Goal: Task Accomplishment & Management: Use online tool/utility

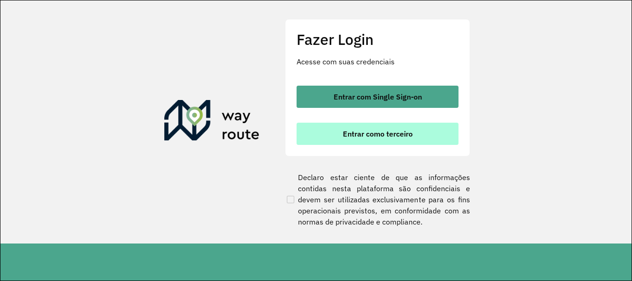
click at [367, 136] on span "Entrar como terceiro" at bounding box center [378, 133] width 70 height 7
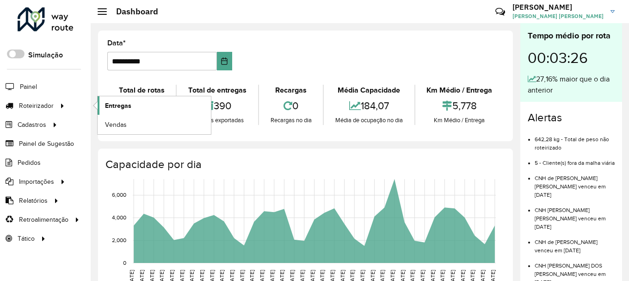
click at [111, 104] on span "Entregas" at bounding box center [118, 106] width 26 height 10
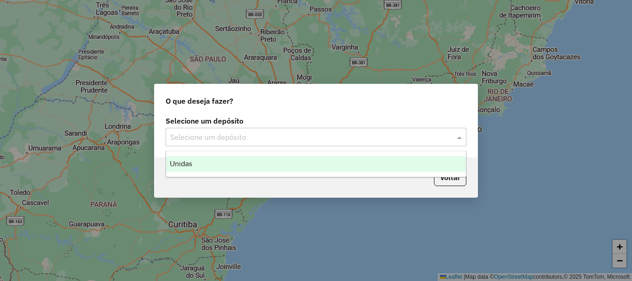
click at [218, 134] on input "text" at bounding box center [306, 137] width 273 height 11
click at [222, 165] on div "Unidas" at bounding box center [316, 164] width 300 height 16
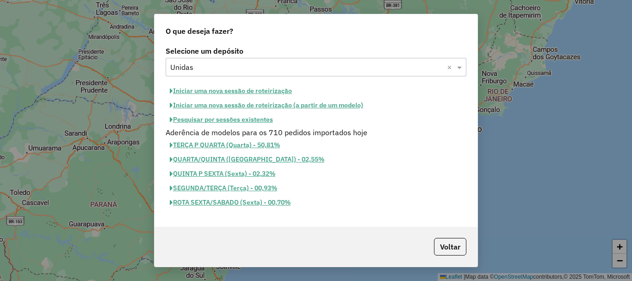
click at [225, 94] on button "Iniciar uma nova sessão de roteirização" at bounding box center [231, 91] width 130 height 14
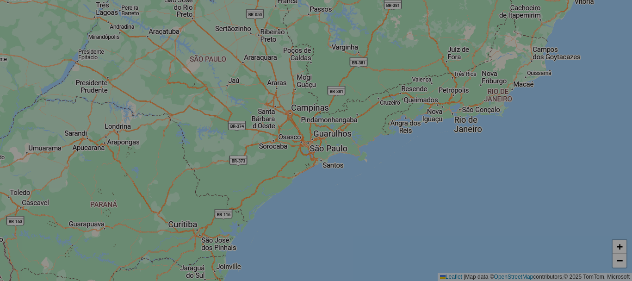
select select "*"
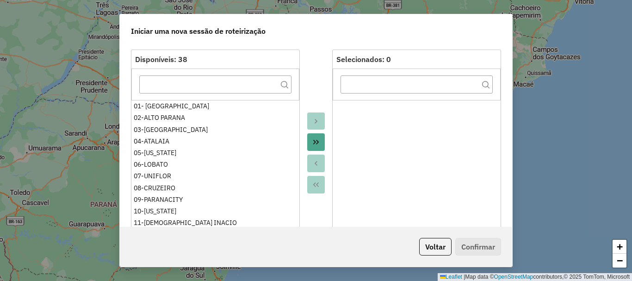
scroll to position [139, 0]
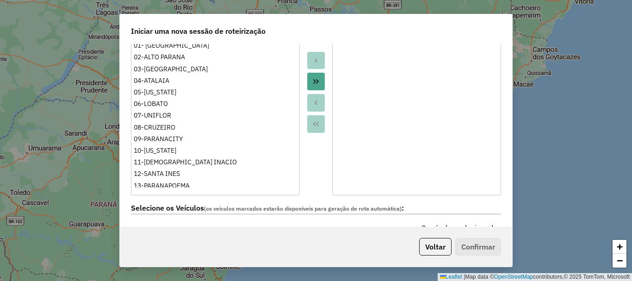
drag, startPoint x: 306, startPoint y: 79, endPoint x: 307, endPoint y: 74, distance: 4.8
click at [307, 78] on button "Move All to Target" at bounding box center [316, 82] width 18 height 18
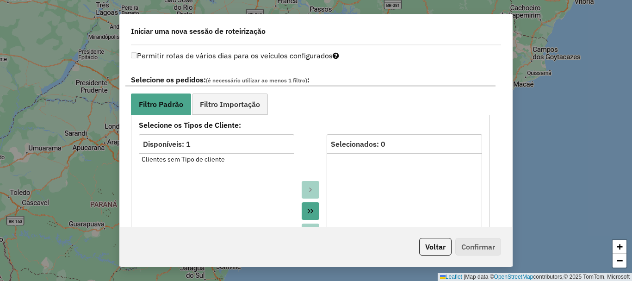
scroll to position [509, 0]
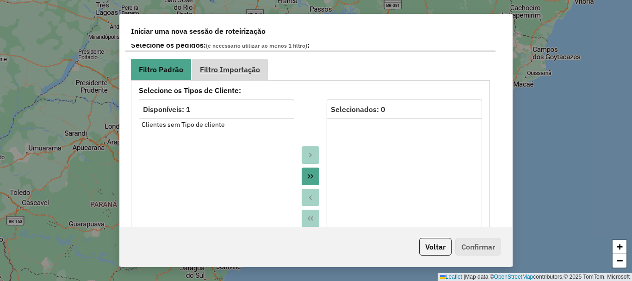
click at [218, 67] on span "Filtro Importação" at bounding box center [230, 69] width 60 height 7
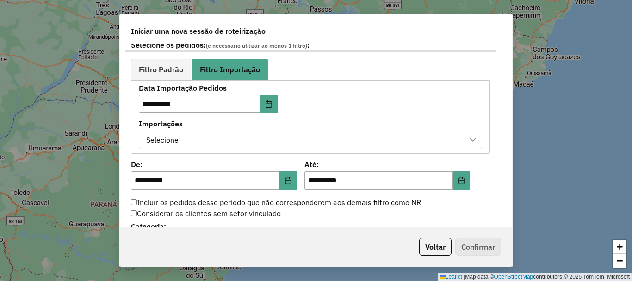
click at [196, 144] on div "Selecione" at bounding box center [303, 140] width 321 height 18
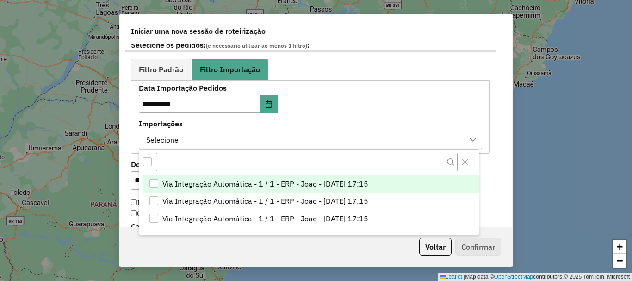
click at [206, 180] on span "Via Integração Automática - 1 / 1 - ERP - Joao - 12/08/2025 17:15" at bounding box center [265, 183] width 206 height 11
click at [129, 154] on div "**********" at bounding box center [310, 106] width 370 height 95
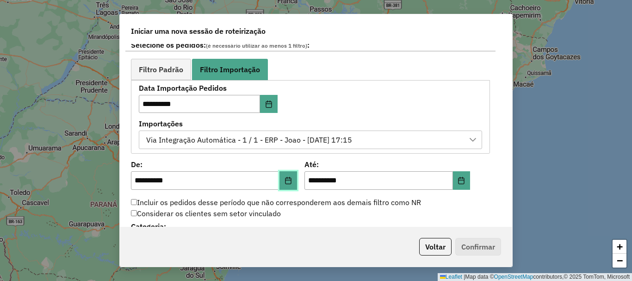
click at [286, 181] on icon "Choose Date" at bounding box center [288, 180] width 7 height 7
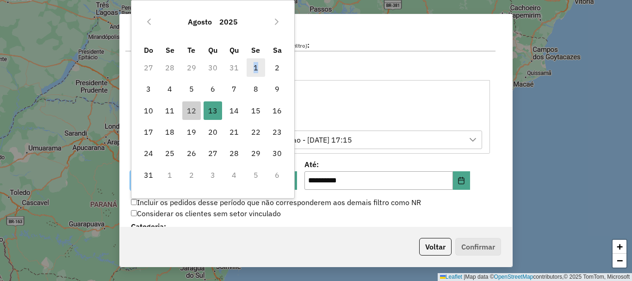
click at [256, 66] on span "1" at bounding box center [256, 67] width 19 height 19
type input "**********"
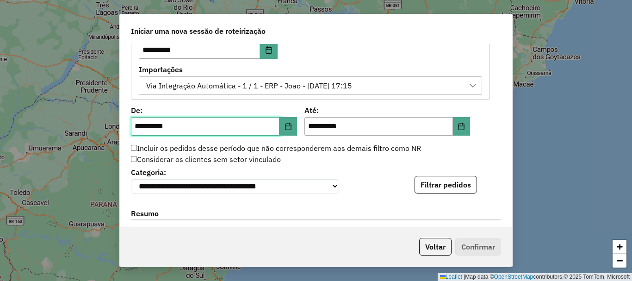
scroll to position [648, 0]
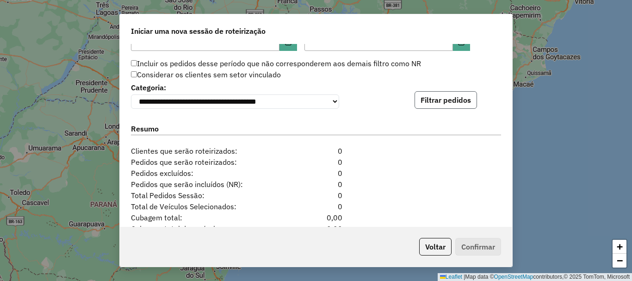
click at [434, 105] on button "Filtrar pedidos" at bounding box center [446, 100] width 62 height 18
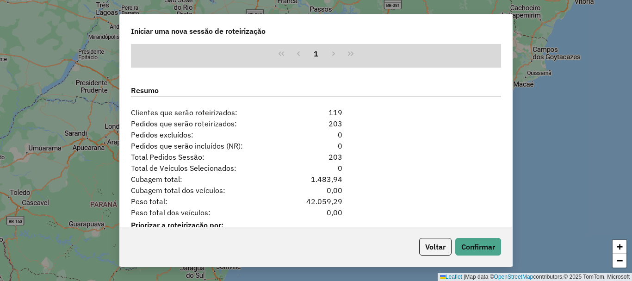
scroll to position [912, 0]
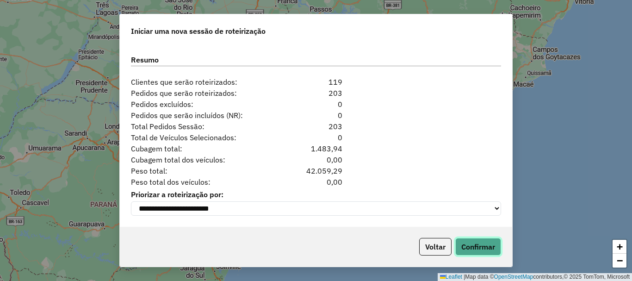
click at [478, 241] on button "Confirmar" at bounding box center [478, 247] width 46 height 18
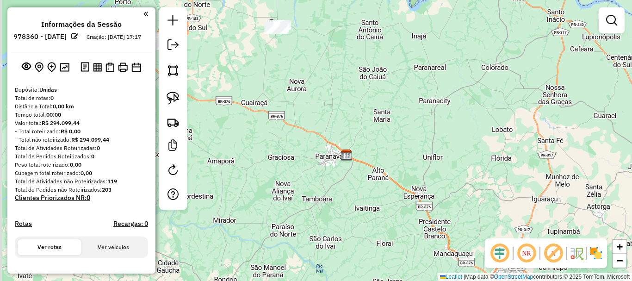
drag, startPoint x: 243, startPoint y: 119, endPoint x: 377, endPoint y: 166, distance: 141.6
click at [375, 165] on div "Janela de atendimento Grade de atendimento Capacidade Transportadoras Veículos …" at bounding box center [316, 140] width 632 height 281
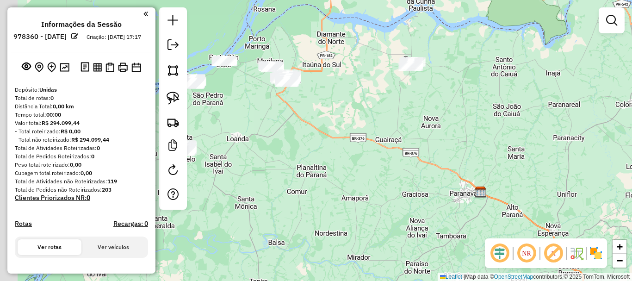
drag, startPoint x: 312, startPoint y: 156, endPoint x: 397, endPoint y: 171, distance: 86.5
click at [397, 171] on div "Janela de atendimento Grade de atendimento Capacidade Transportadoras Veículos …" at bounding box center [316, 140] width 632 height 281
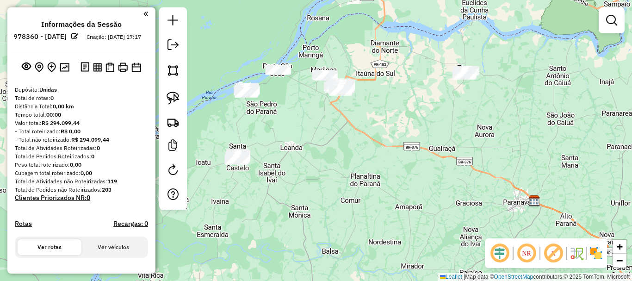
drag, startPoint x: 334, startPoint y: 168, endPoint x: 363, endPoint y: 169, distance: 28.7
click at [363, 169] on div "Janela de atendimento Grade de atendimento Capacidade Transportadoras Veículos …" at bounding box center [316, 140] width 632 height 281
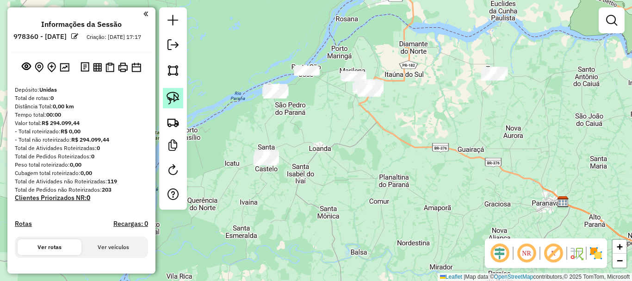
click at [175, 101] on img at bounding box center [173, 98] width 13 height 13
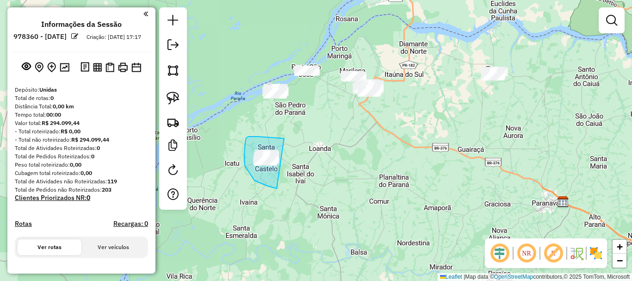
drag, startPoint x: 284, startPoint y: 138, endPoint x: 288, endPoint y: 183, distance: 45.1
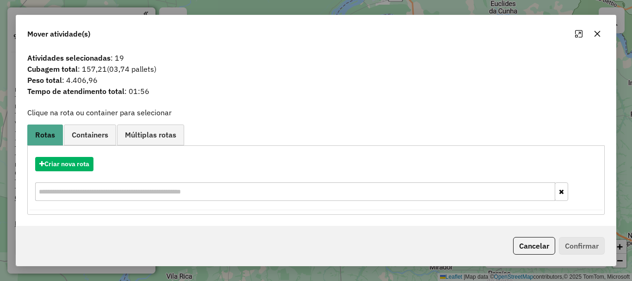
click at [594, 36] on icon "button" at bounding box center [597, 33] width 7 height 7
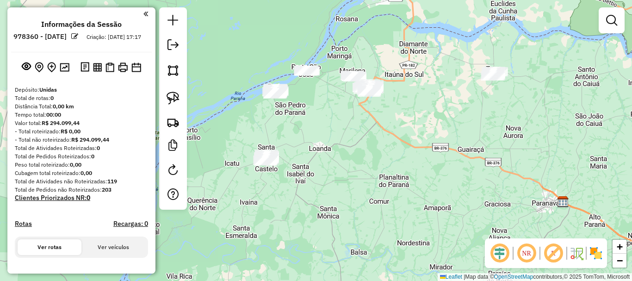
click at [257, 236] on div "Janela de atendimento Grade de atendimento Capacidade Transportadoras Veículos …" at bounding box center [316, 140] width 632 height 281
drag, startPoint x: 241, startPoint y: 106, endPoint x: 242, endPoint y: 145, distance: 38.4
click at [242, 145] on div "Janela de atendimento Grade de atendimento Capacidade Transportadoras Veículos …" at bounding box center [316, 140] width 632 height 281
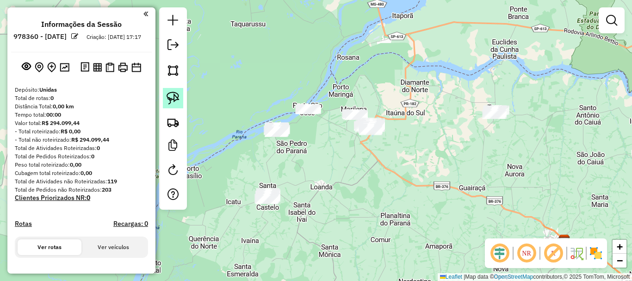
click at [179, 104] on link at bounding box center [173, 98] width 20 height 20
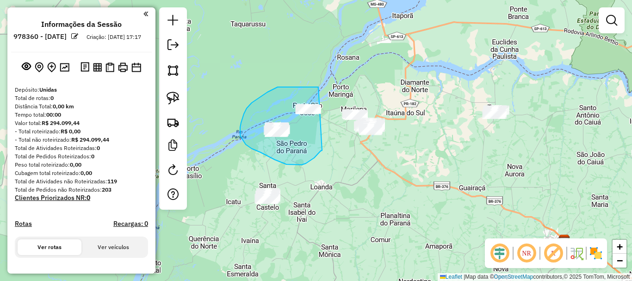
drag, startPoint x: 318, startPoint y: 87, endPoint x: 322, endPoint y: 150, distance: 63.5
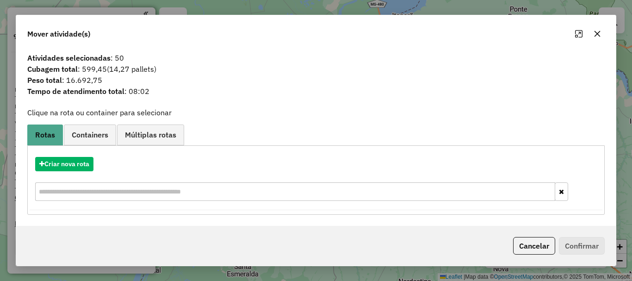
click at [592, 33] on button "button" at bounding box center [597, 33] width 15 height 15
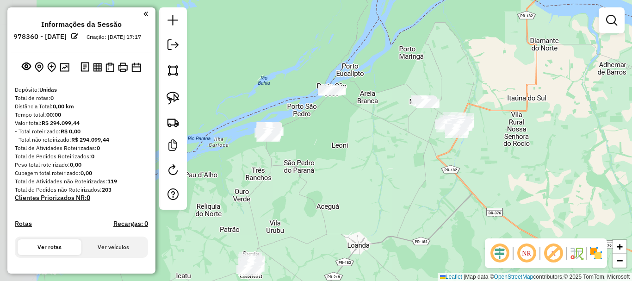
drag, startPoint x: 284, startPoint y: 133, endPoint x: 365, endPoint y: 141, distance: 81.8
click at [365, 141] on div "Janela de atendimento Grade de atendimento Capacidade Transportadoras Veículos …" at bounding box center [316, 140] width 632 height 281
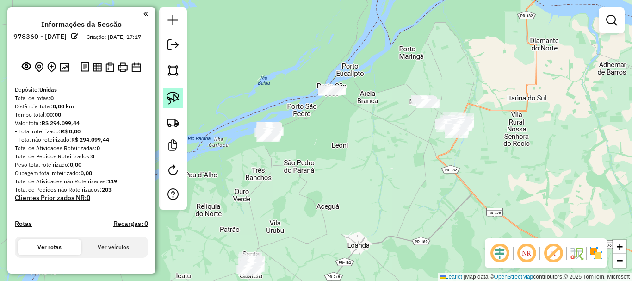
click at [176, 98] on img at bounding box center [173, 98] width 13 height 13
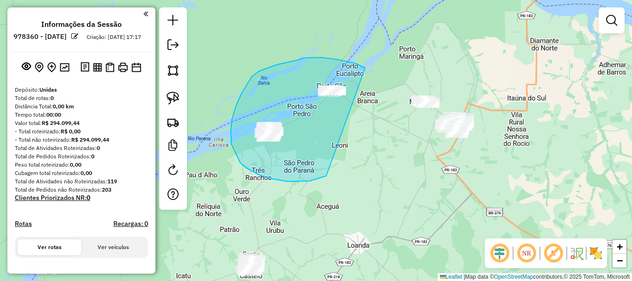
drag, startPoint x: 365, startPoint y: 68, endPoint x: 326, endPoint y: 176, distance: 114.6
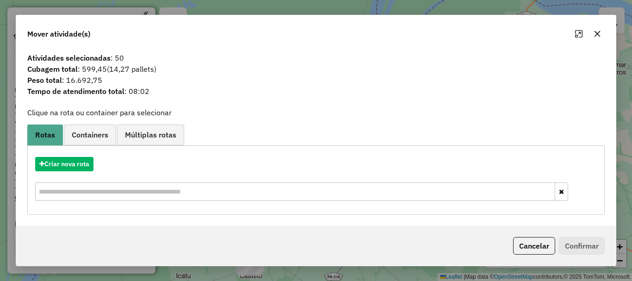
click at [603, 31] on button "button" at bounding box center [597, 33] width 15 height 15
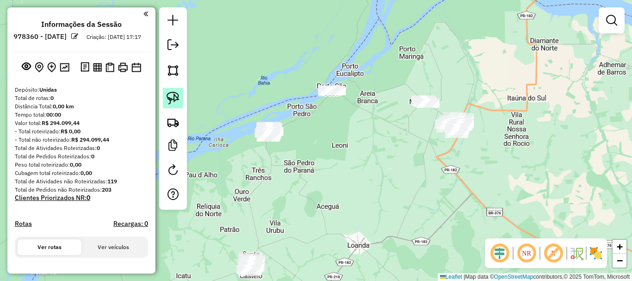
drag, startPoint x: 175, startPoint y: 97, endPoint x: 241, endPoint y: 87, distance: 66.0
click at [175, 97] on img at bounding box center [173, 98] width 13 height 13
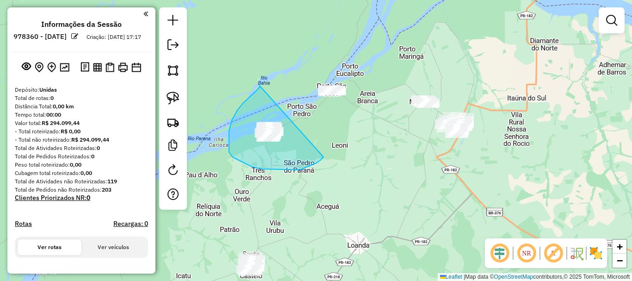
drag, startPoint x: 260, startPoint y: 86, endPoint x: 323, endPoint y: 157, distance: 95.7
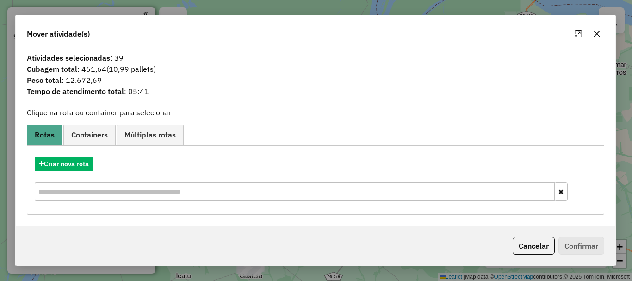
click at [595, 32] on icon "button" at bounding box center [597, 34] width 6 height 6
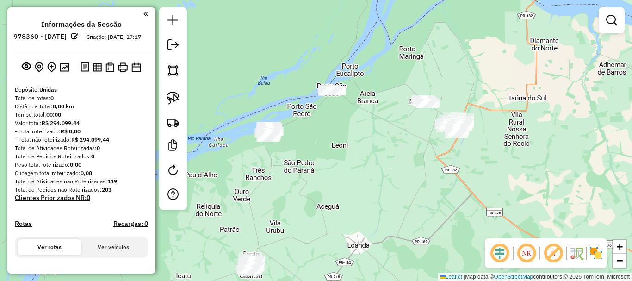
drag, startPoint x: 176, startPoint y: 95, endPoint x: 248, endPoint y: 73, distance: 75.2
click at [177, 96] on img at bounding box center [173, 98] width 13 height 13
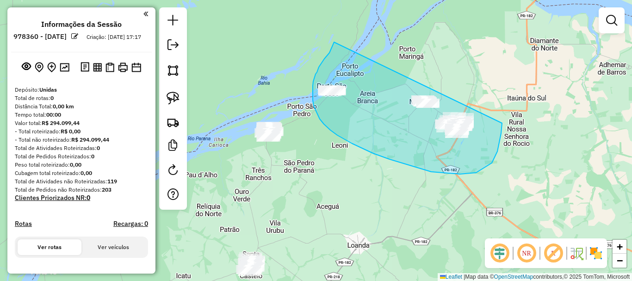
drag, startPoint x: 334, startPoint y: 42, endPoint x: 502, endPoint y: 92, distance: 175.6
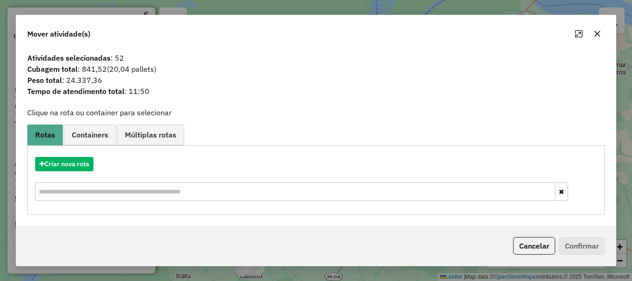
click at [594, 31] on icon "button" at bounding box center [597, 33] width 7 height 7
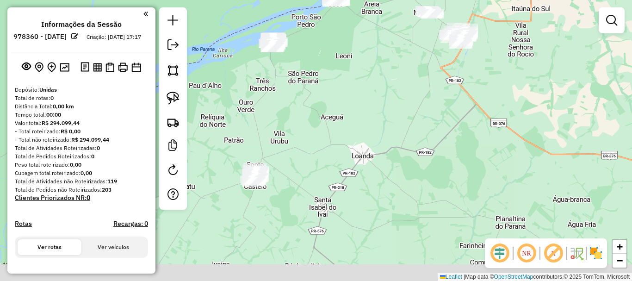
drag, startPoint x: 249, startPoint y: 194, endPoint x: 260, endPoint y: 82, distance: 112.0
click at [260, 82] on div "Janela de atendimento Grade de atendimento Capacidade Transportadoras Veículos …" at bounding box center [316, 140] width 632 height 281
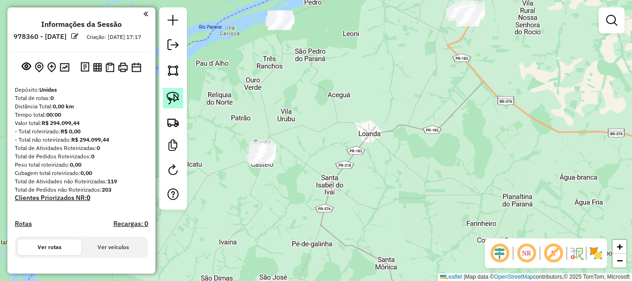
click at [168, 102] on img at bounding box center [173, 98] width 13 height 13
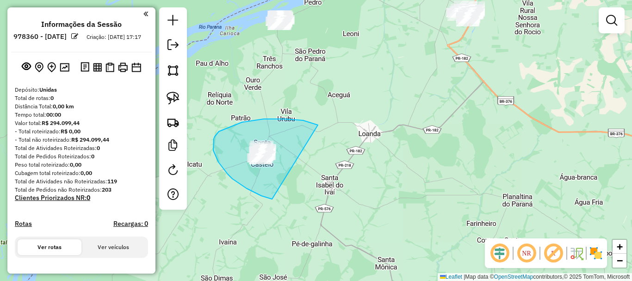
drag, startPoint x: 318, startPoint y: 125, endPoint x: 307, endPoint y: 186, distance: 61.5
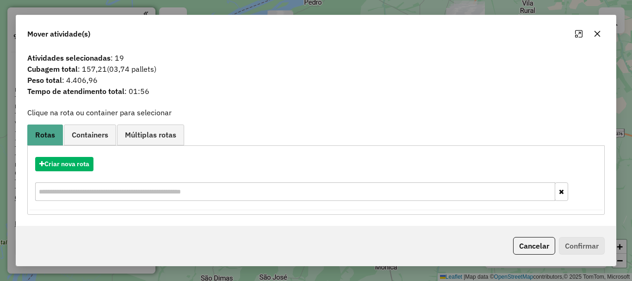
click at [598, 34] on icon "button" at bounding box center [597, 33] width 7 height 7
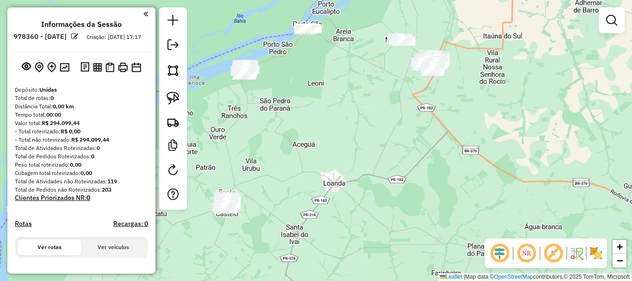
drag, startPoint x: 452, startPoint y: 57, endPoint x: 413, endPoint y: 120, distance: 74.2
click at [413, 119] on div "Janela de atendimento Grade de atendimento Capacidade Transportadoras Veículos …" at bounding box center [316, 140] width 632 height 281
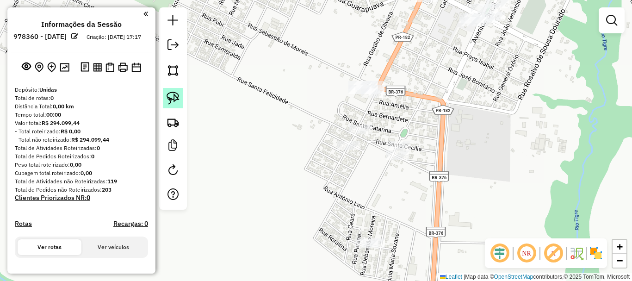
click at [179, 96] on img at bounding box center [173, 98] width 13 height 13
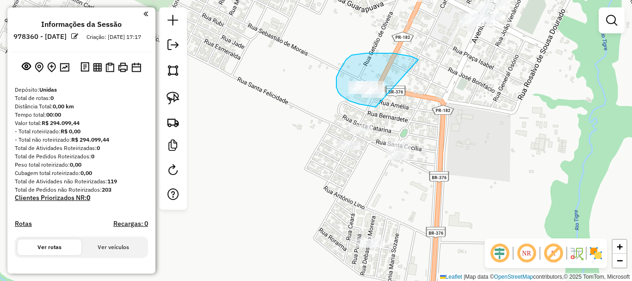
drag, startPoint x: 418, startPoint y: 60, endPoint x: 407, endPoint y: 107, distance: 48.0
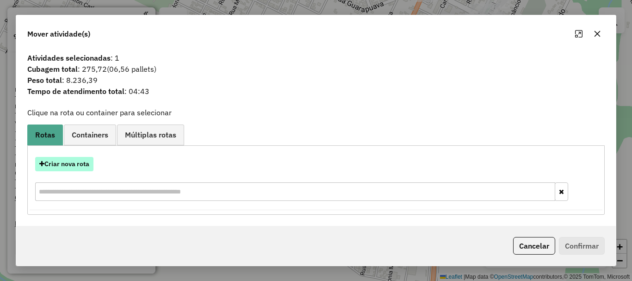
click at [82, 161] on button "Criar nova rota" at bounding box center [64, 164] width 58 height 14
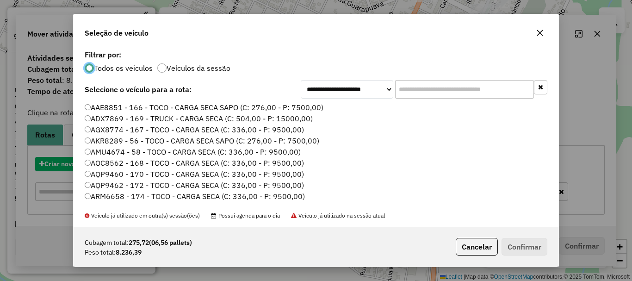
scroll to position [5, 3]
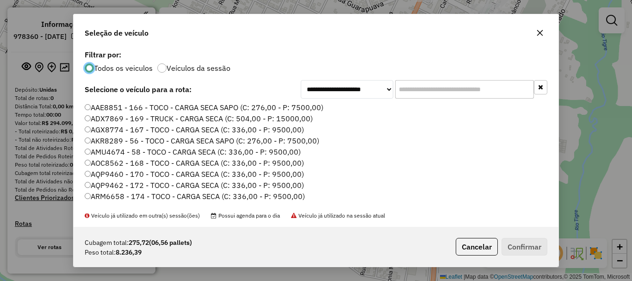
click at [412, 89] on input "text" at bounding box center [464, 89] width 139 height 19
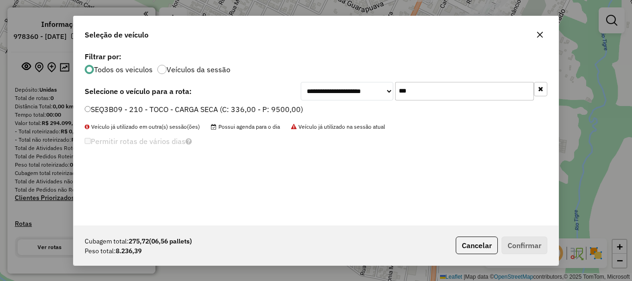
type input "***"
click at [260, 106] on label "SEQ3B09 - 210 - TOCO - CARGA SECA (C: 336,00 - P: 9500,00)" at bounding box center [194, 109] width 218 height 11
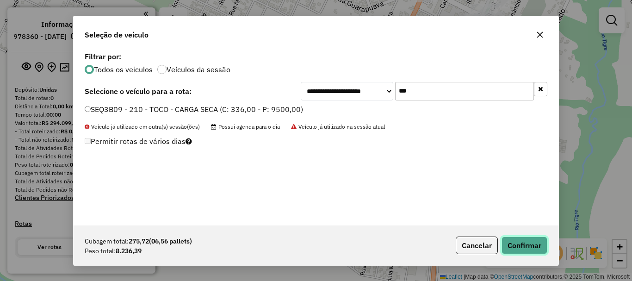
click at [531, 244] on button "Confirmar" at bounding box center [524, 245] width 46 height 18
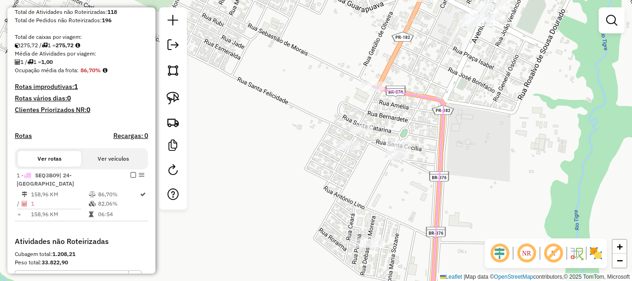
scroll to position [185, 0]
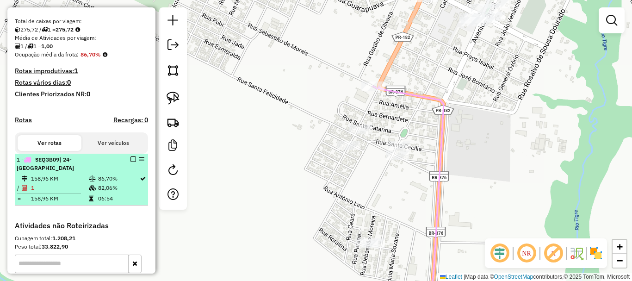
click at [130, 162] on em at bounding box center [133, 159] width 6 height 6
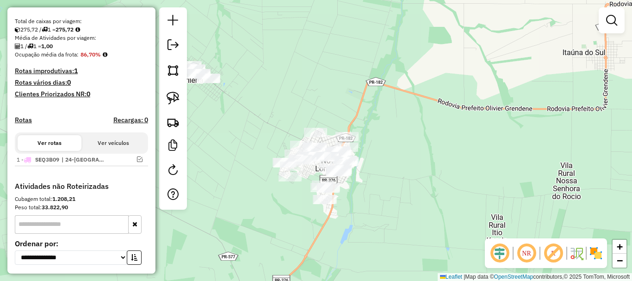
drag, startPoint x: 259, startPoint y: 205, endPoint x: 312, endPoint y: 176, distance: 60.3
click at [291, 192] on div "Janela de atendimento Grade de atendimento Capacidade Transportadoras Veículos …" at bounding box center [316, 140] width 632 height 281
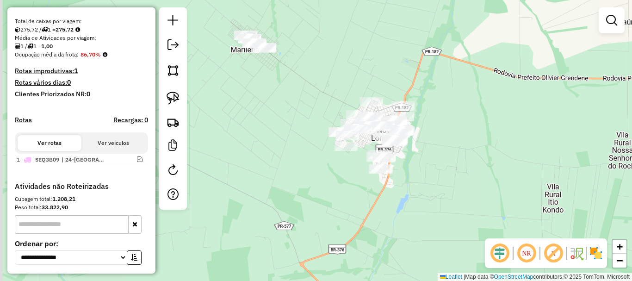
drag, startPoint x: 268, startPoint y: 189, endPoint x: 285, endPoint y: 180, distance: 18.6
click at [285, 180] on div "Janela de atendimento Grade de atendimento Capacidade Transportadoras Veículos …" at bounding box center [316, 140] width 632 height 281
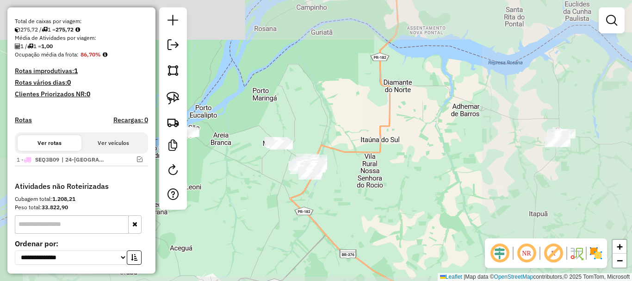
drag, startPoint x: 258, startPoint y: 204, endPoint x: 297, endPoint y: 181, distance: 45.6
click at [296, 182] on div "Janela de atendimento Grade de atendimento Capacidade Transportadoras Veículos …" at bounding box center [316, 140] width 632 height 281
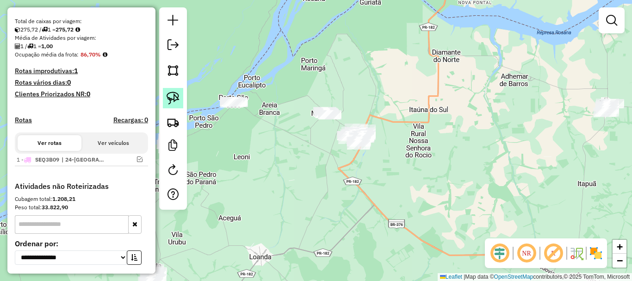
click at [168, 100] on img at bounding box center [173, 98] width 13 height 13
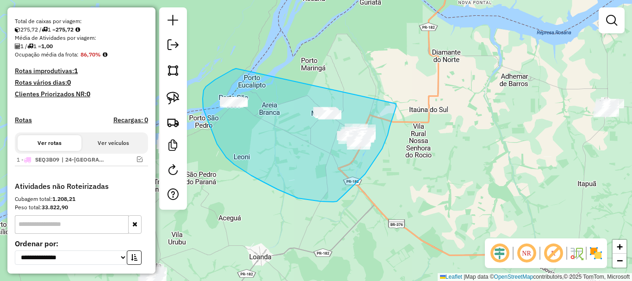
drag, startPoint x: 236, startPoint y: 68, endPoint x: 394, endPoint y: 88, distance: 159.0
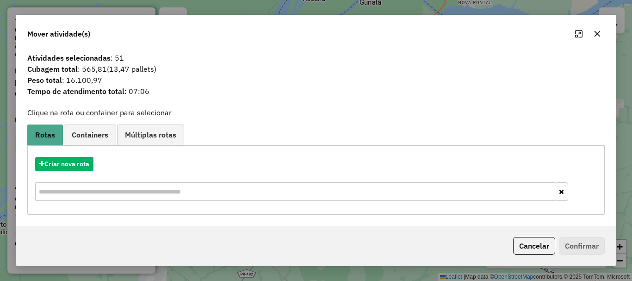
click at [599, 37] on icon "button" at bounding box center [597, 33] width 7 height 7
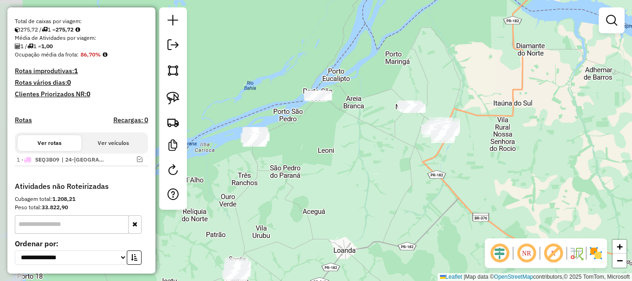
drag, startPoint x: 307, startPoint y: 192, endPoint x: 392, endPoint y: 185, distance: 85.4
click at [392, 185] on div "Janela de atendimento Grade de atendimento Capacidade Transportadoras Veículos …" at bounding box center [316, 140] width 632 height 281
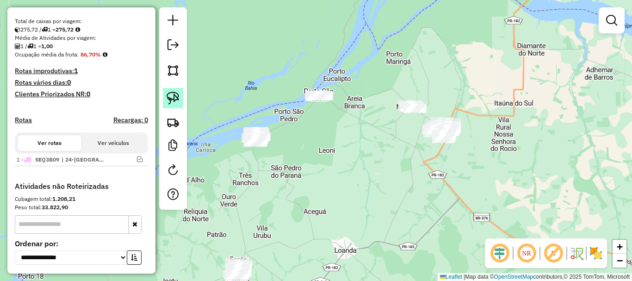
click at [175, 100] on img at bounding box center [173, 98] width 13 height 13
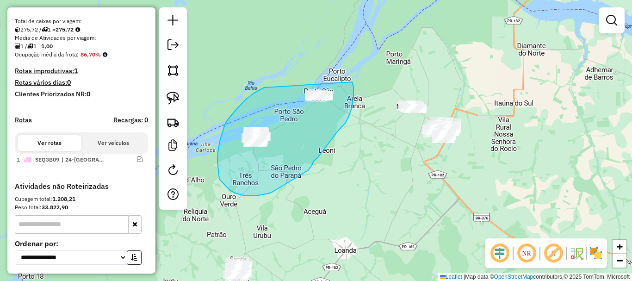
drag, startPoint x: 266, startPoint y: 87, endPoint x: 352, endPoint y: 82, distance: 86.2
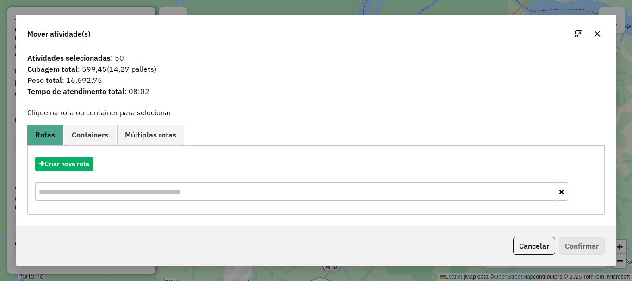
click at [597, 33] on icon "button" at bounding box center [597, 33] width 7 height 7
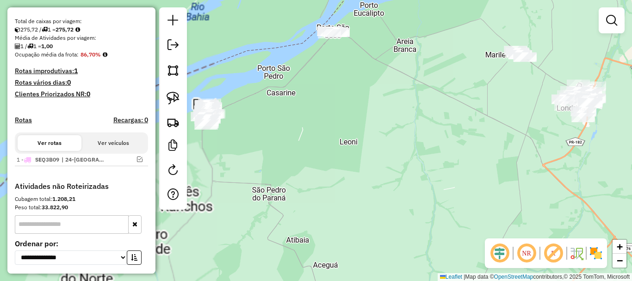
drag, startPoint x: 331, startPoint y: 138, endPoint x: 476, endPoint y: 103, distance: 150.0
click at [477, 105] on div "Janela de atendimento Grade de atendimento Capacidade Transportadoras Veículos …" at bounding box center [316, 140] width 632 height 281
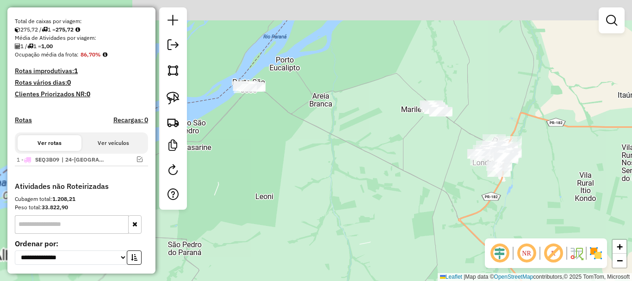
drag, startPoint x: 432, startPoint y: 132, endPoint x: 362, endPoint y: 167, distance: 77.8
click at [367, 169] on div "Janela de atendimento Grade de atendimento Capacidade Transportadoras Veículos …" at bounding box center [316, 140] width 632 height 281
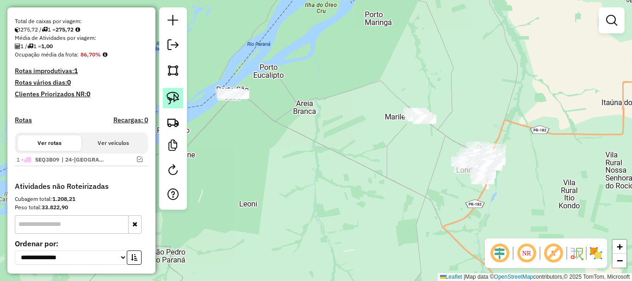
click at [175, 101] on img at bounding box center [173, 98] width 13 height 13
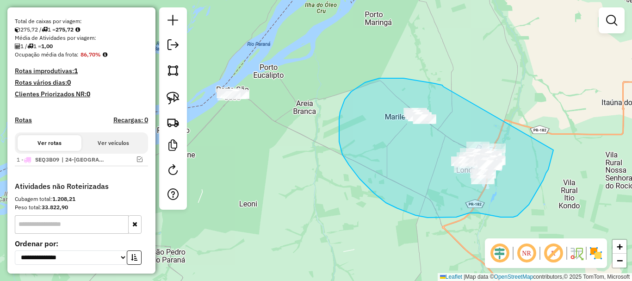
drag, startPoint x: 443, startPoint y: 87, endPoint x: 553, endPoint y: 150, distance: 127.0
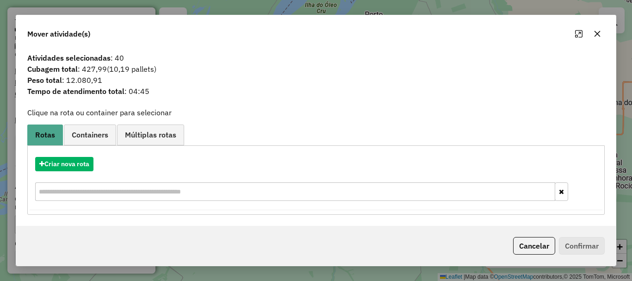
click at [598, 36] on icon "button" at bounding box center [597, 33] width 7 height 7
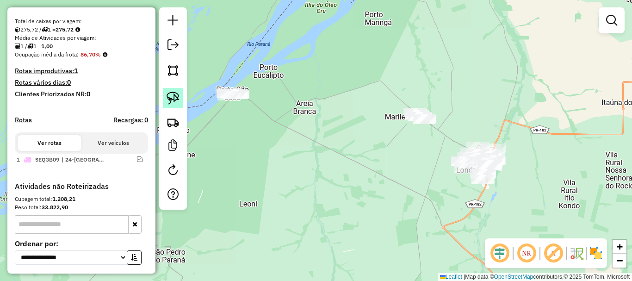
click at [183, 101] on link at bounding box center [173, 98] width 20 height 20
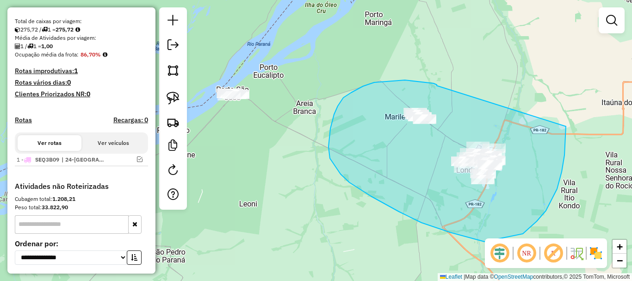
drag, startPoint x: 437, startPoint y: 86, endPoint x: 566, endPoint y: 124, distance: 134.7
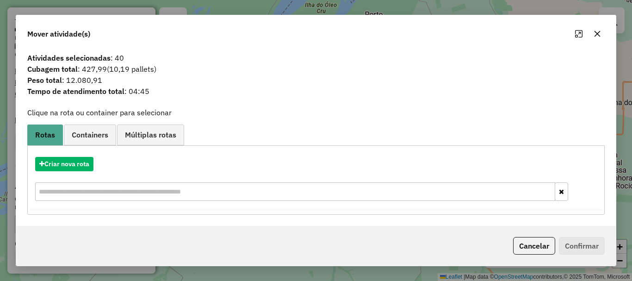
click at [596, 38] on button "button" at bounding box center [597, 33] width 15 height 15
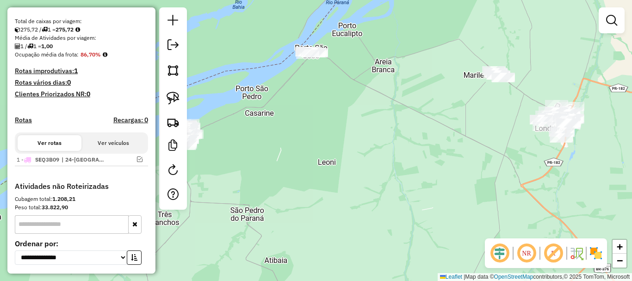
drag, startPoint x: 308, startPoint y: 188, endPoint x: 387, endPoint y: 147, distance: 89.0
click at [387, 147] on div "Janela de atendimento Grade de atendimento Capacidade Transportadoras Veículos …" at bounding box center [316, 140] width 632 height 281
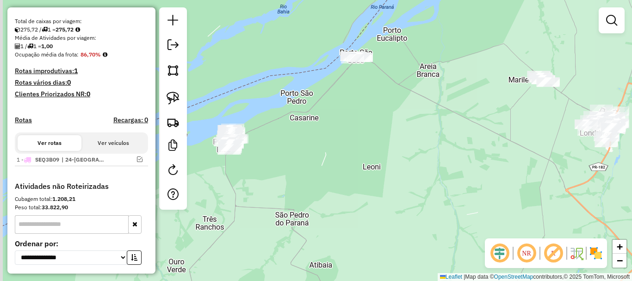
drag, startPoint x: 331, startPoint y: 164, endPoint x: 394, endPoint y: 173, distance: 63.0
click at [408, 169] on div "Janela de atendimento Grade de atendimento Capacidade Transportadoras Veículos …" at bounding box center [316, 140] width 632 height 281
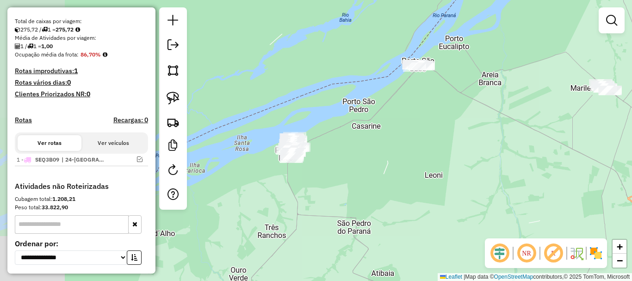
drag, startPoint x: 378, startPoint y: 176, endPoint x: 408, endPoint y: 185, distance: 30.8
click at [408, 185] on div "Janela de atendimento Grade de atendimento Capacidade Transportadoras Veículos …" at bounding box center [316, 140] width 632 height 281
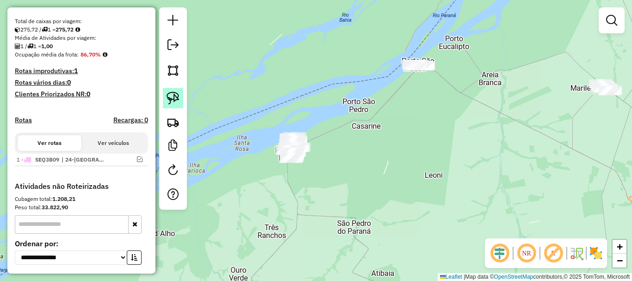
click at [178, 98] on img at bounding box center [173, 98] width 13 height 13
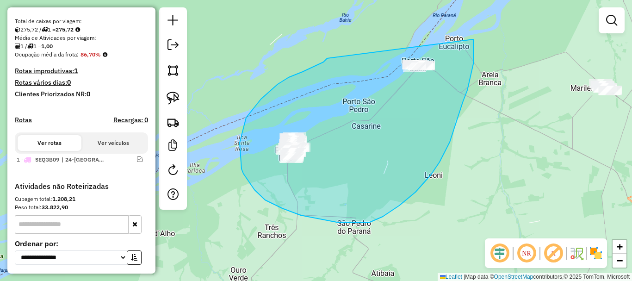
drag, startPoint x: 327, startPoint y: 58, endPoint x: 473, endPoint y: 39, distance: 147.4
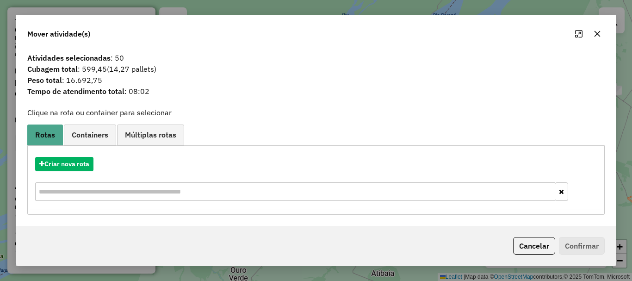
click at [599, 32] on icon "button" at bounding box center [597, 33] width 7 height 7
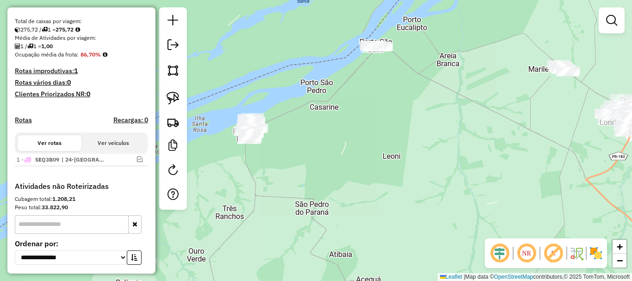
drag, startPoint x: 497, startPoint y: 111, endPoint x: 454, endPoint y: 91, distance: 47.8
click at [454, 91] on div "Janela de atendimento Grade de atendimento Capacidade Transportadoras Veículos …" at bounding box center [316, 140] width 632 height 281
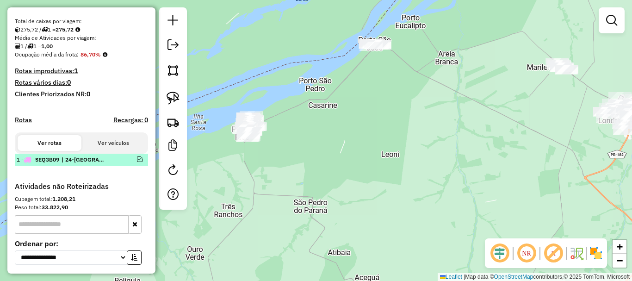
click at [137, 162] on em at bounding box center [140, 159] width 6 height 6
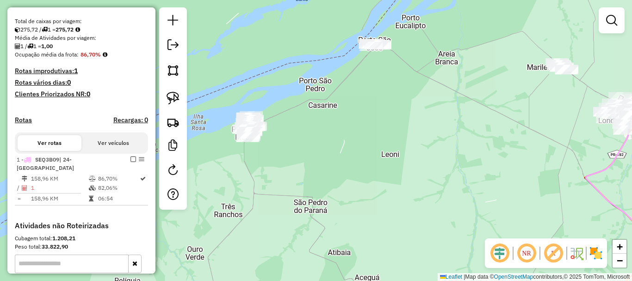
drag, startPoint x: 344, startPoint y: 174, endPoint x: 324, endPoint y: 158, distance: 25.3
click at [324, 158] on div "Janela de atendimento Grade de atendimento Capacidade Transportadoras Veículos …" at bounding box center [316, 140] width 632 height 281
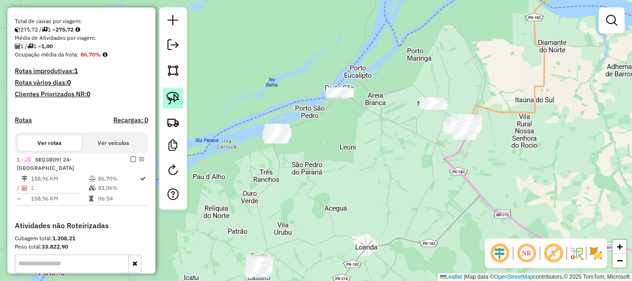
click at [176, 99] on img at bounding box center [173, 98] width 13 height 13
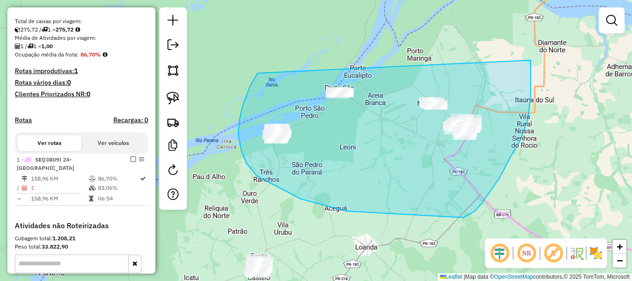
drag, startPoint x: 258, startPoint y: 73, endPoint x: 530, endPoint y: 56, distance: 273.0
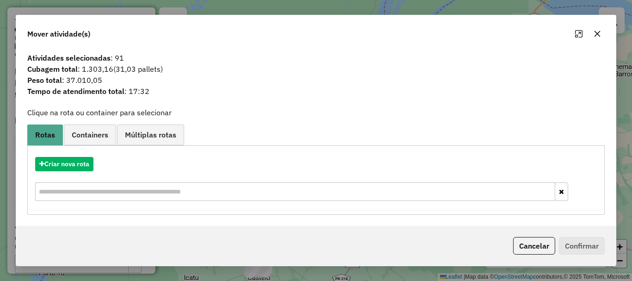
click at [597, 36] on icon "button" at bounding box center [597, 33] width 7 height 7
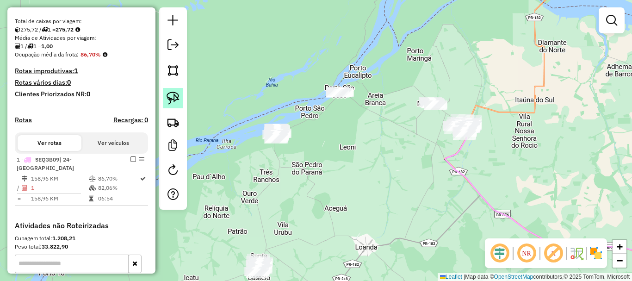
click at [168, 100] on img at bounding box center [173, 98] width 13 height 13
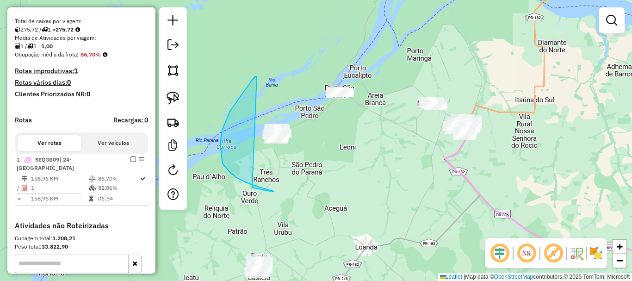
drag, startPoint x: 243, startPoint y: 92, endPoint x: 252, endPoint y: 187, distance: 95.7
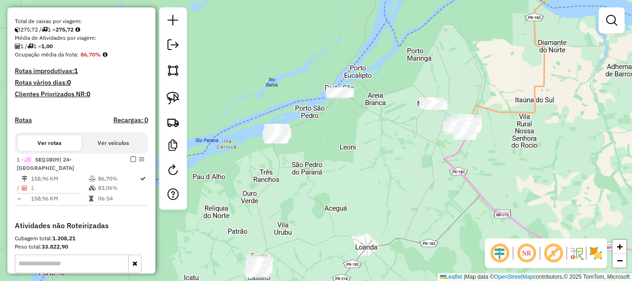
drag, startPoint x: 300, startPoint y: 202, endPoint x: 346, endPoint y: 97, distance: 114.5
click at [346, 100] on div "Janela de atendimento Grade de atendimento Capacidade Transportadoras Veículos …" at bounding box center [316, 140] width 632 height 281
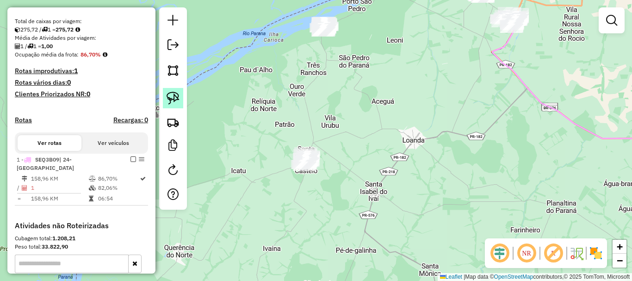
click at [171, 100] on img at bounding box center [173, 98] width 13 height 13
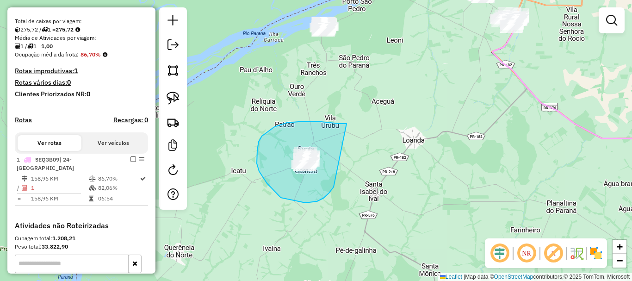
drag, startPoint x: 346, startPoint y: 124, endPoint x: 334, endPoint y: 187, distance: 64.7
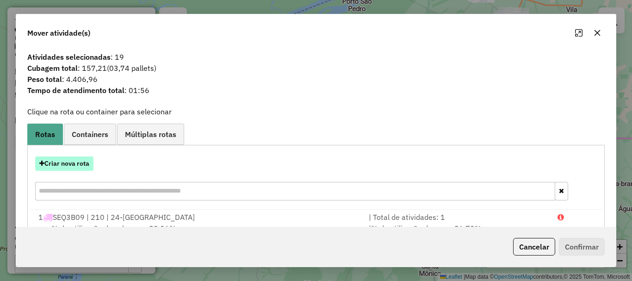
click at [85, 162] on button "Criar nova rota" at bounding box center [64, 163] width 58 height 14
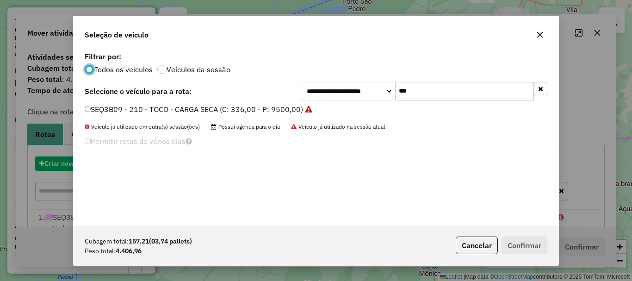
scroll to position [5, 3]
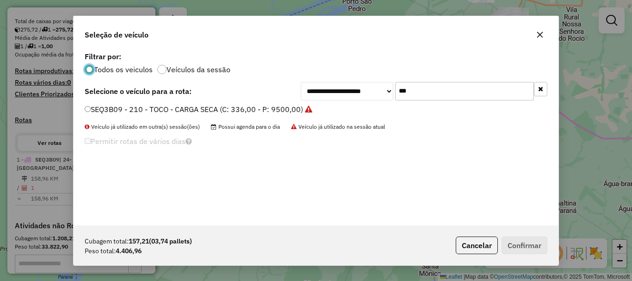
drag, startPoint x: 421, startPoint y: 95, endPoint x: 356, endPoint y: 93, distance: 65.7
click at [358, 93] on div "**********" at bounding box center [424, 91] width 247 height 19
type input "***"
click at [285, 111] on label "SEP9E98 - 212 - TOCO - CARGA SECA (C: 336,00 - P: 9500,00)" at bounding box center [193, 109] width 217 height 11
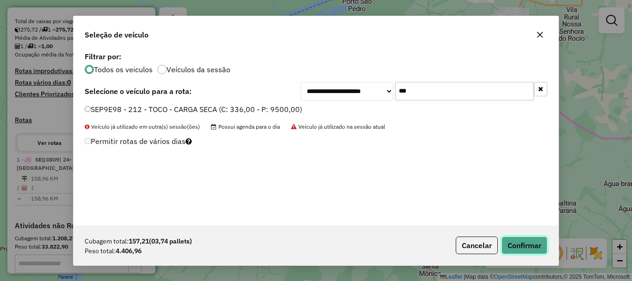
click at [513, 245] on button "Confirmar" at bounding box center [524, 245] width 46 height 18
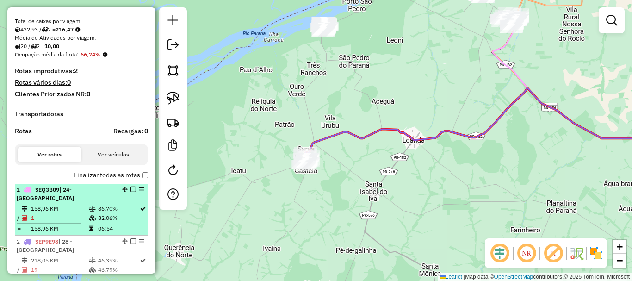
click at [130, 192] on em at bounding box center [133, 189] width 6 height 6
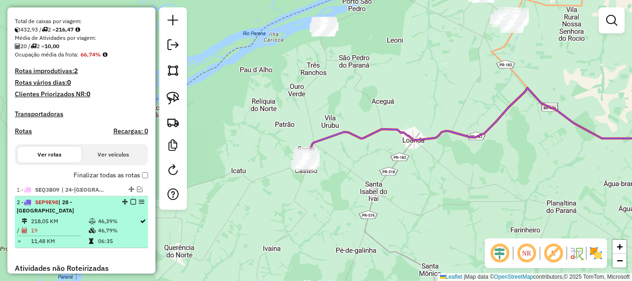
click at [130, 204] on em at bounding box center [133, 202] width 6 height 6
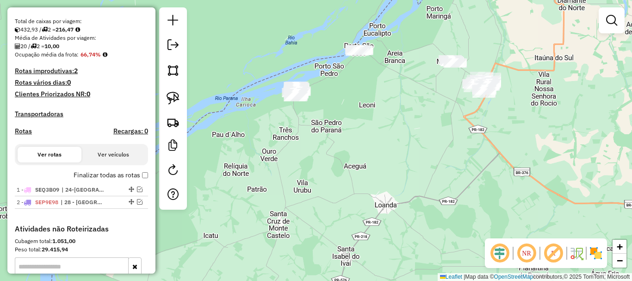
drag, startPoint x: 360, startPoint y: 117, endPoint x: 332, endPoint y: 181, distance: 70.5
click at [332, 181] on div "Janela de atendimento Grade de atendimento Capacidade Transportadoras Veículos …" at bounding box center [316, 140] width 632 height 281
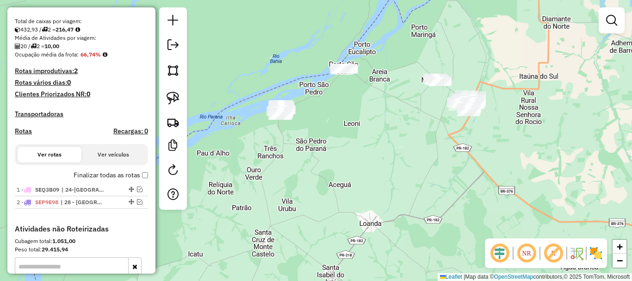
drag, startPoint x: 366, startPoint y: 127, endPoint x: 351, endPoint y: 146, distance: 24.0
click at [351, 146] on div "Janela de atendimento Grade de atendimento Capacidade Transportadoras Veículos …" at bounding box center [316, 140] width 632 height 281
click at [178, 96] on img at bounding box center [173, 98] width 13 height 13
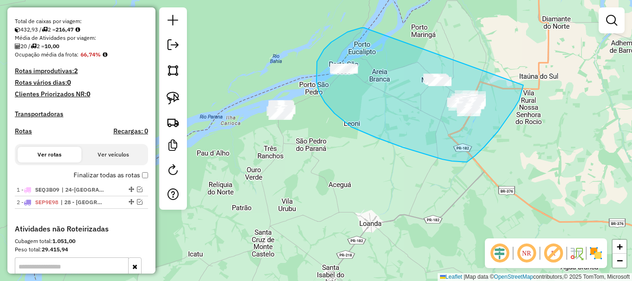
drag, startPoint x: 364, startPoint y: 28, endPoint x: 523, endPoint y: 84, distance: 168.9
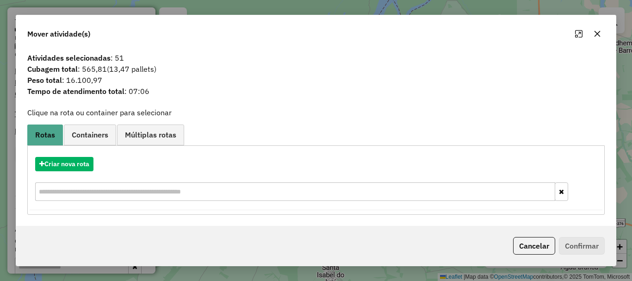
click at [599, 37] on icon "button" at bounding box center [597, 33] width 7 height 7
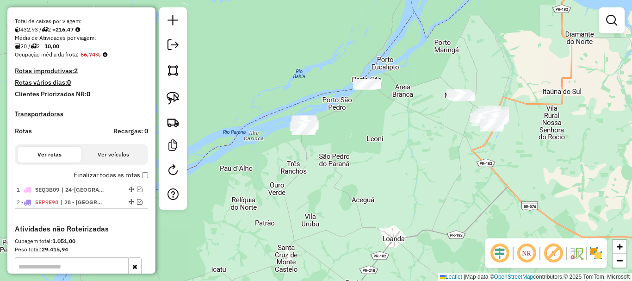
drag, startPoint x: 325, startPoint y: 147, endPoint x: 346, endPoint y: 161, distance: 25.5
click at [346, 161] on div "Janela de atendimento Grade de atendimento Capacidade Transportadoras Veículos …" at bounding box center [316, 140] width 632 height 281
click at [174, 100] on img at bounding box center [173, 98] width 13 height 13
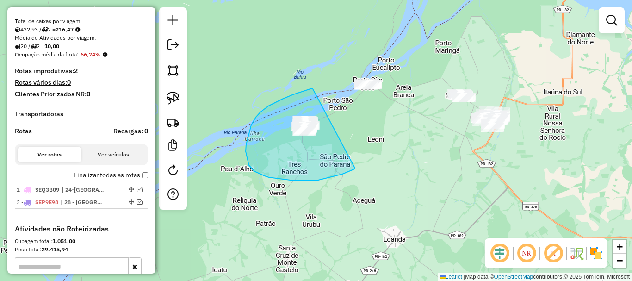
drag, startPoint x: 313, startPoint y: 89, endPoint x: 355, endPoint y: 168, distance: 89.6
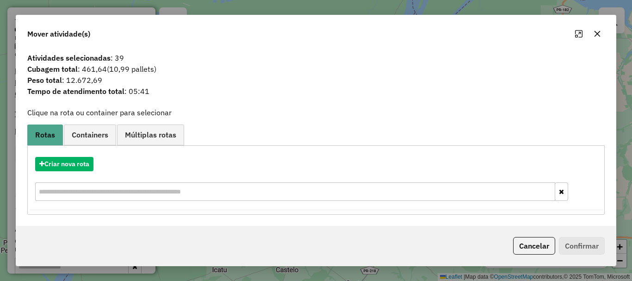
click at [595, 34] on icon "button" at bounding box center [597, 33] width 7 height 7
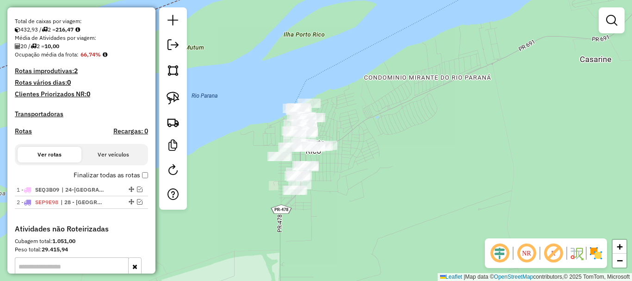
drag, startPoint x: 258, startPoint y: 115, endPoint x: 257, endPoint y: 109, distance: 6.1
click at [257, 109] on div "Janela de atendimento Grade de atendimento Capacidade Transportadoras Veículos …" at bounding box center [316, 140] width 632 height 281
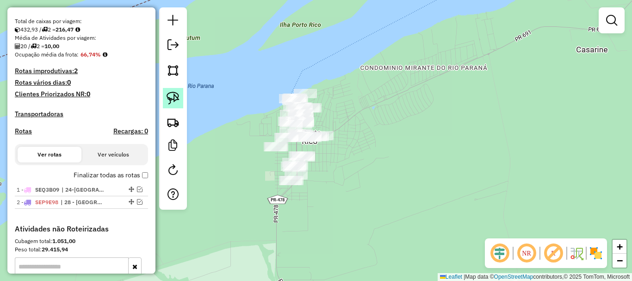
click at [174, 99] on img at bounding box center [173, 98] width 13 height 13
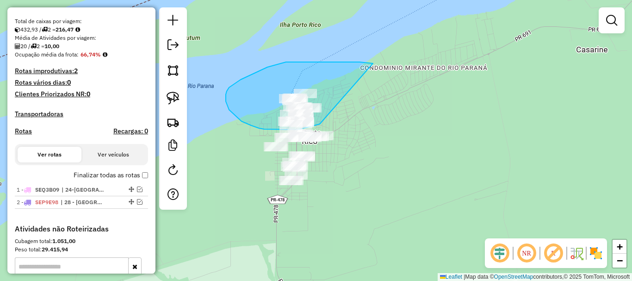
drag, startPoint x: 373, startPoint y: 63, endPoint x: 326, endPoint y: 123, distance: 75.4
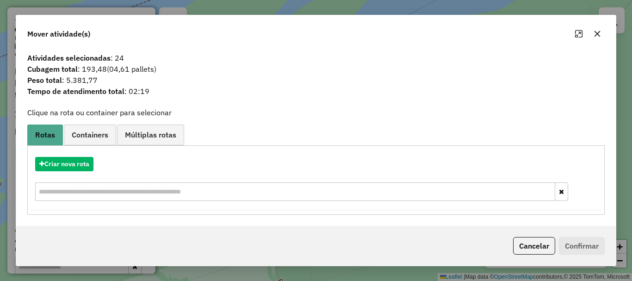
click at [594, 31] on icon "button" at bounding box center [597, 33] width 7 height 7
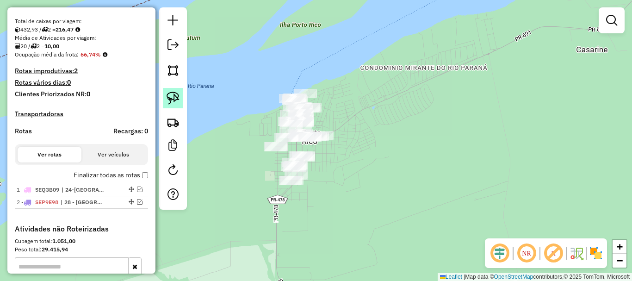
click at [175, 101] on img at bounding box center [173, 98] width 13 height 13
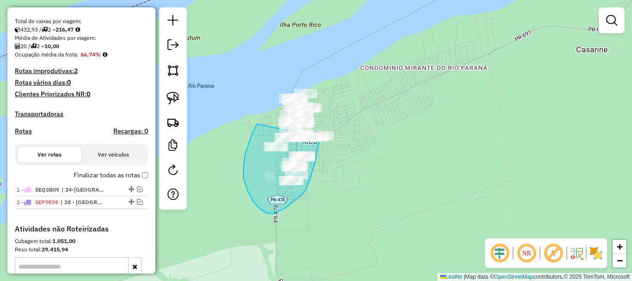
click at [318, 136] on div "Janela de atendimento Grade de atendimento Capacidade Transportadoras Veículos …" at bounding box center [316, 140] width 632 height 281
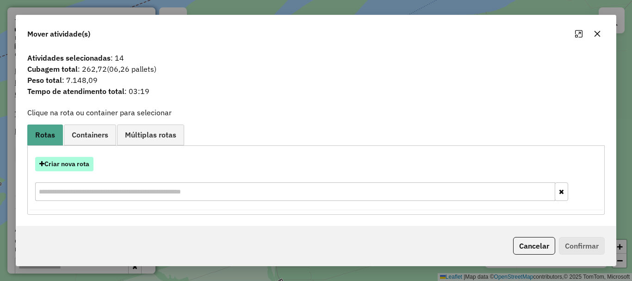
click at [76, 164] on button "Criar nova rota" at bounding box center [64, 164] width 58 height 14
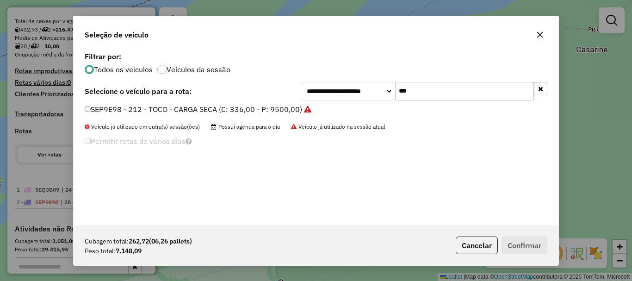
drag, startPoint x: 418, startPoint y: 91, endPoint x: 375, endPoint y: 84, distance: 43.7
click at [376, 84] on div "**********" at bounding box center [424, 91] width 247 height 19
type input "***"
click at [263, 111] on label "SEZ8A41 - 214 - TOCO - CARGA SECA (C: 336,00 - P: 9500,00)" at bounding box center [193, 109] width 217 height 11
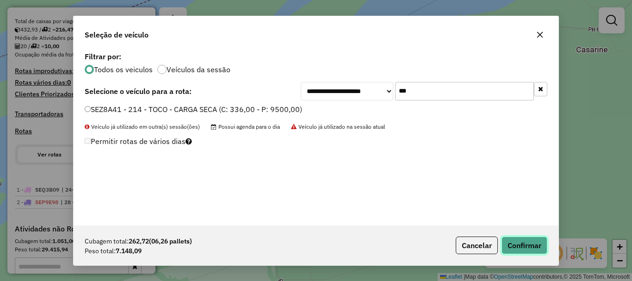
click at [518, 247] on button "Confirmar" at bounding box center [524, 245] width 46 height 18
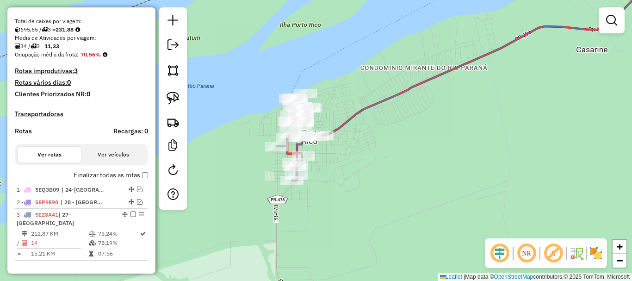
click at [501, 250] on em at bounding box center [500, 253] width 22 height 22
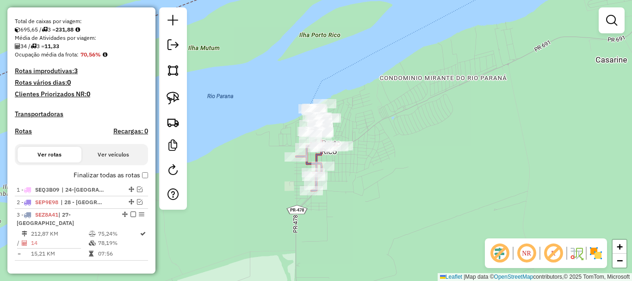
drag, startPoint x: 379, startPoint y: 189, endPoint x: 400, endPoint y: 199, distance: 23.6
click at [400, 199] on div "Janela de atendimento Grade de atendimento Capacidade Transportadoras Veículos …" at bounding box center [316, 140] width 632 height 281
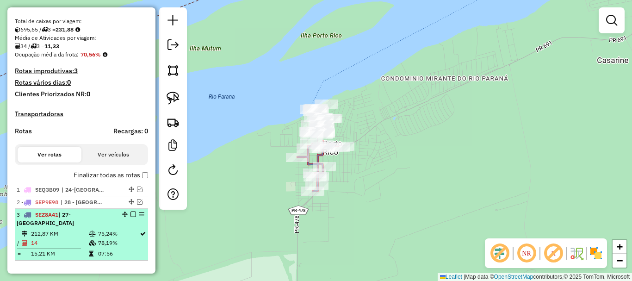
click at [80, 245] on td "14" at bounding box center [60, 242] width 58 height 9
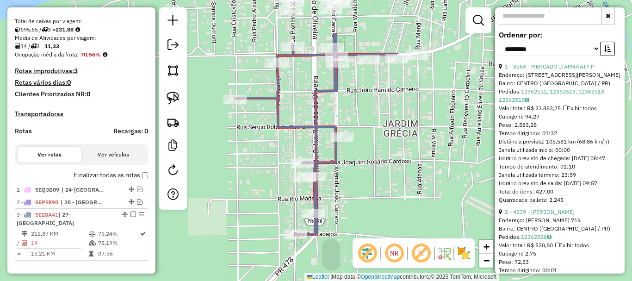
scroll to position [231, 0]
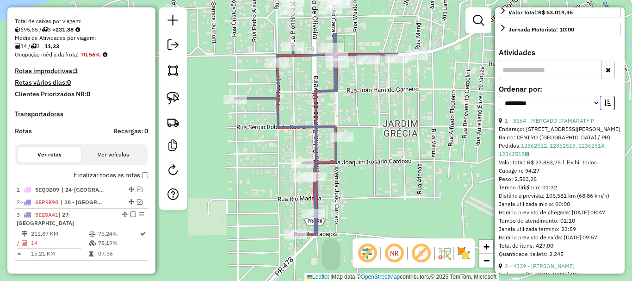
click at [556, 110] on select "**********" at bounding box center [550, 103] width 102 height 14
select select "*********"
click at [499, 110] on select "**********" at bounding box center [550, 103] width 102 height 14
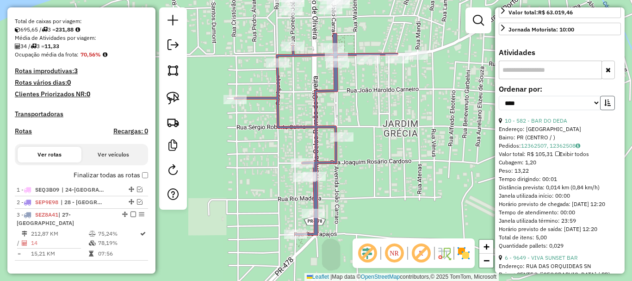
click at [606, 106] on icon "button" at bounding box center [607, 102] width 6 height 6
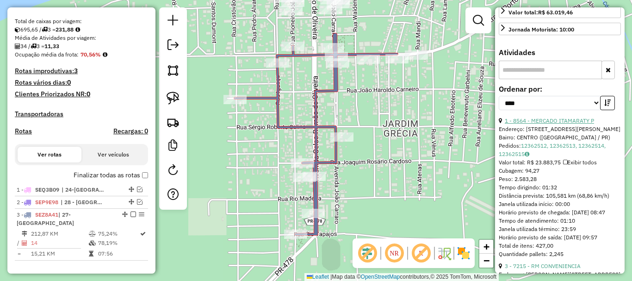
click at [557, 124] on link "1 - 8564 - MERCADO ITAMARATY P" at bounding box center [549, 120] width 89 height 7
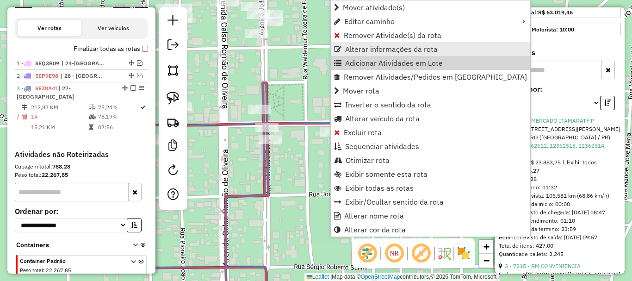
scroll to position [354, 0]
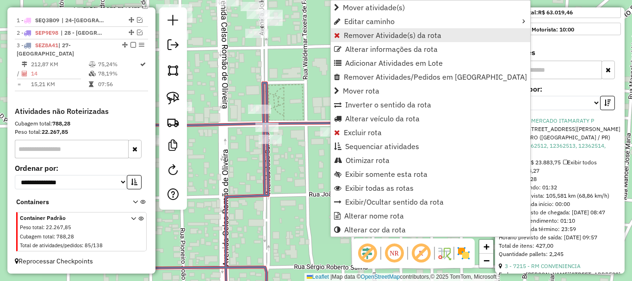
click at [357, 37] on span "Remover Atividade(s) da rota" at bounding box center [393, 34] width 98 height 7
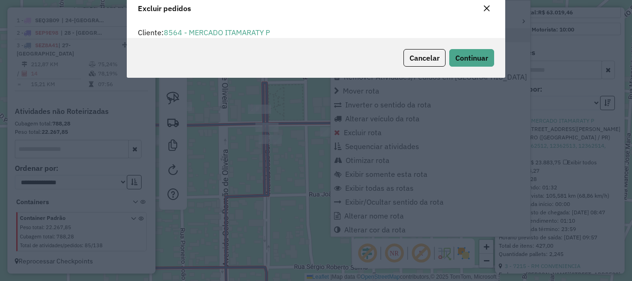
scroll to position [6, 3]
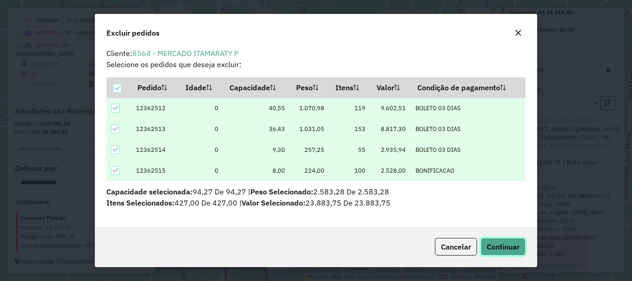
click at [512, 247] on span "Continuar" at bounding box center [503, 246] width 33 height 9
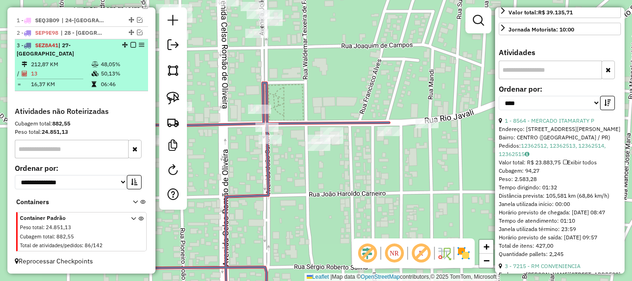
click at [81, 78] on td "13" at bounding box center [61, 73] width 61 height 9
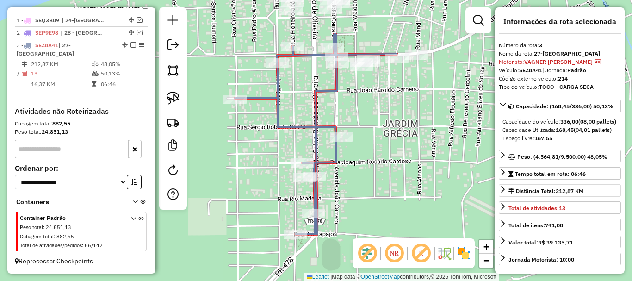
scroll to position [0, 0]
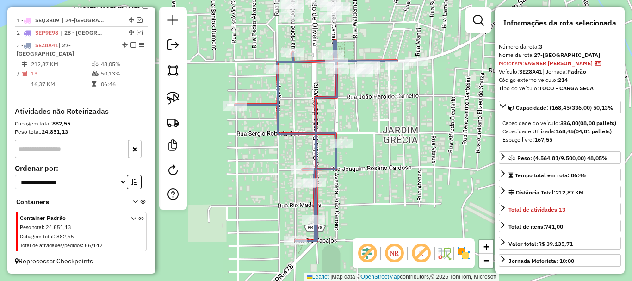
drag, startPoint x: 396, startPoint y: 95, endPoint x: 362, endPoint y: 184, distance: 95.2
click at [363, 184] on div "Janela de atendimento Grade de atendimento Capacidade Transportadoras Veículos …" at bounding box center [316, 140] width 632 height 281
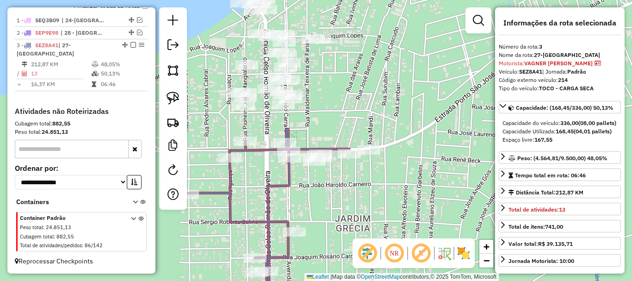
drag, startPoint x: 387, startPoint y: 173, endPoint x: 311, endPoint y: 161, distance: 76.7
click at [322, 166] on div "Janela de atendimento Grade de atendimento Capacidade Transportadoras Veículos …" at bounding box center [316, 140] width 632 height 281
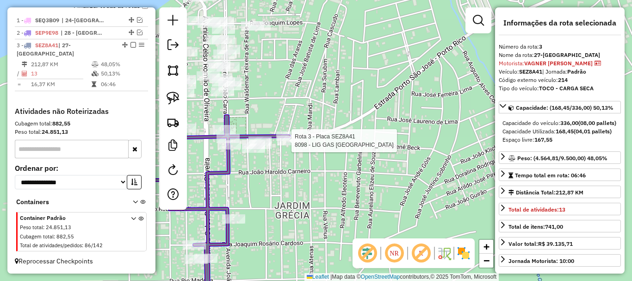
click at [563, 105] on div at bounding box center [563, 105] width 0 height 0
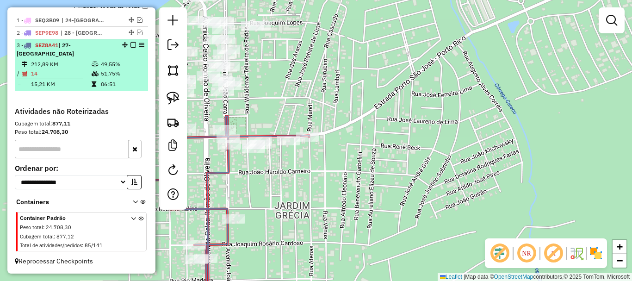
click at [64, 75] on td "14" at bounding box center [61, 73] width 61 height 9
select select "*********"
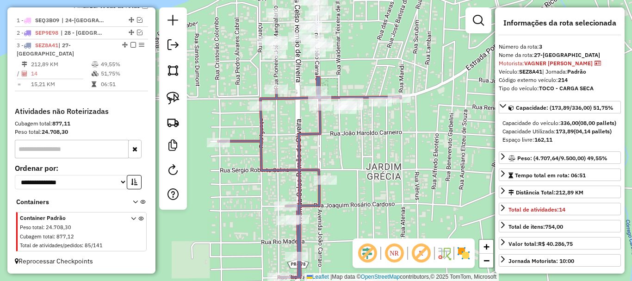
drag, startPoint x: 412, startPoint y: 136, endPoint x: 388, endPoint y: 196, distance: 63.7
click at [400, 212] on div "Janela de atendimento Grade de atendimento Capacidade Transportadoras Veículos …" at bounding box center [316, 140] width 632 height 281
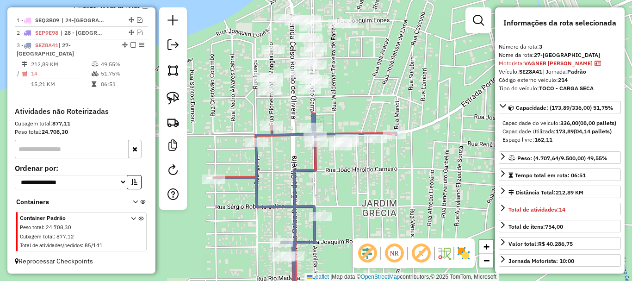
drag, startPoint x: 175, startPoint y: 97, endPoint x: 193, endPoint y: 94, distance: 17.9
click at [176, 97] on img at bounding box center [173, 98] width 13 height 13
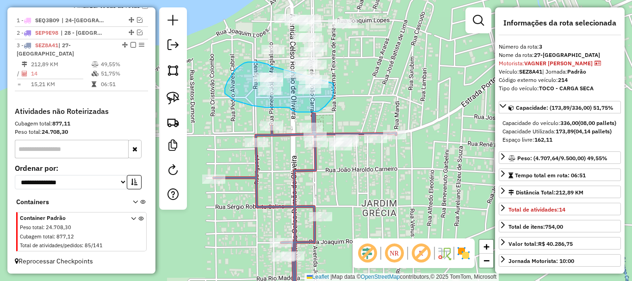
drag, startPoint x: 266, startPoint y: 63, endPoint x: 333, endPoint y: 83, distance: 70.4
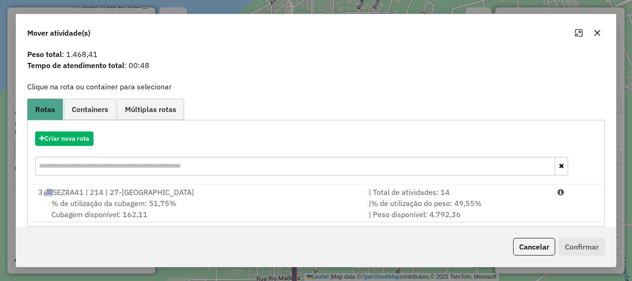
scroll to position [36, 0]
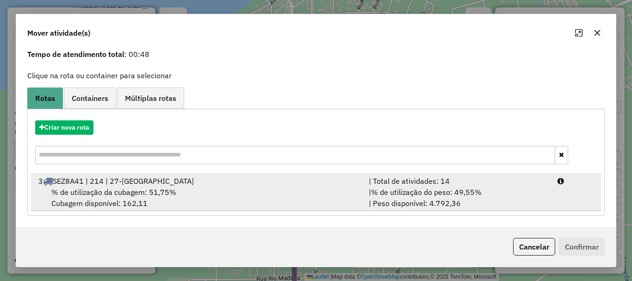
click at [357, 195] on div "% de utilização da cubagem: 51,75% Cubagem disponível: 162,11" at bounding box center [198, 197] width 330 height 22
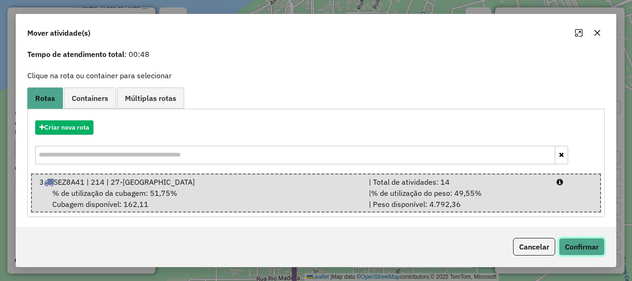
click at [586, 252] on button "Confirmar" at bounding box center [582, 247] width 46 height 18
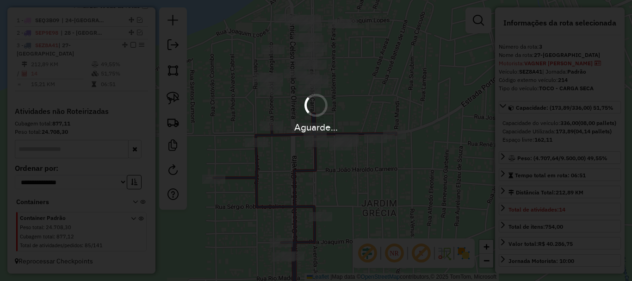
scroll to position [0, 0]
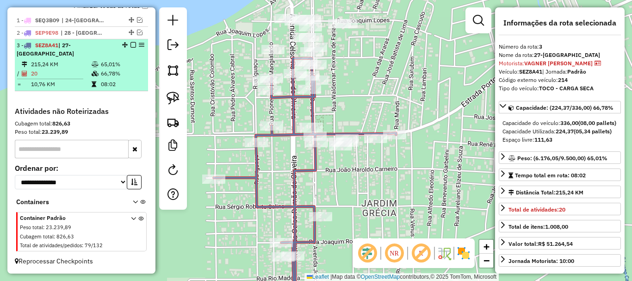
click at [92, 76] on icon at bounding box center [95, 74] width 7 height 6
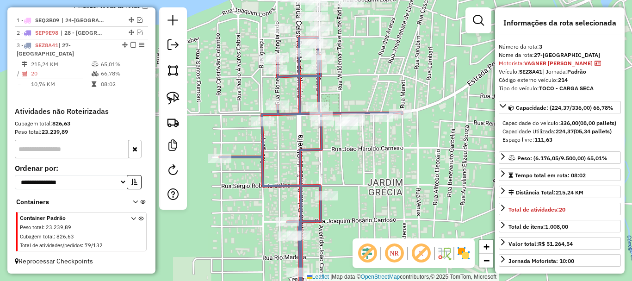
drag, startPoint x: 428, startPoint y: 132, endPoint x: 415, endPoint y: 217, distance: 85.6
click at [415, 217] on div "Janela de atendimento Grade de atendimento Capacidade Transportadoras Veículos …" at bounding box center [316, 140] width 632 height 281
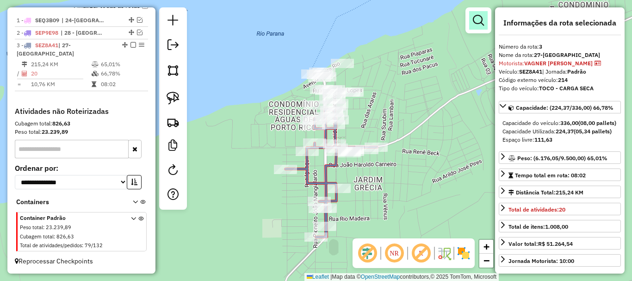
click at [475, 20] on em at bounding box center [478, 20] width 11 height 11
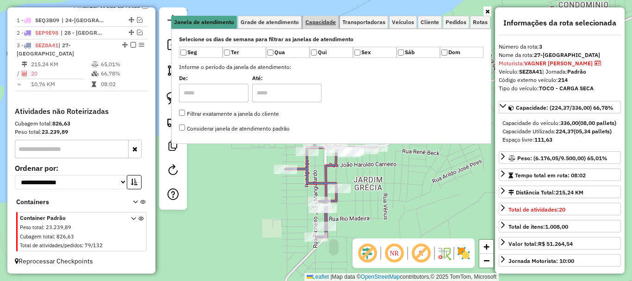
click at [318, 22] on span "Capacidade" at bounding box center [320, 22] width 31 height 6
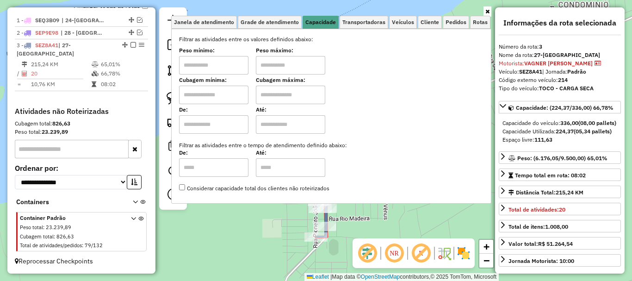
click at [211, 64] on input "text" at bounding box center [213, 65] width 69 height 19
type input "******"
click at [262, 212] on div "Limpar filtros Janela de atendimento Grade de atendimento Capacidade Transporta…" at bounding box center [331, 109] width 320 height 204
click at [278, 217] on div "Limpar filtros Janela de atendimento Grade de atendimento Capacidade Transporta…" at bounding box center [316, 140] width 632 height 281
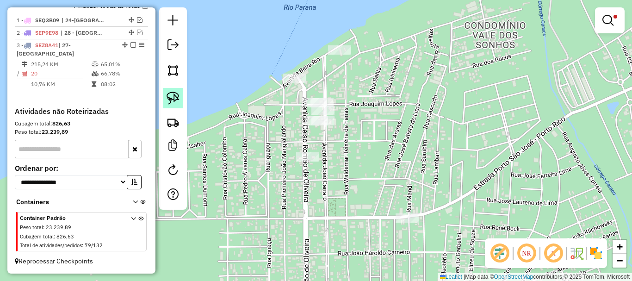
click at [180, 99] on link at bounding box center [173, 98] width 20 height 20
drag, startPoint x: 301, startPoint y: 62, endPoint x: 307, endPoint y: 86, distance: 23.8
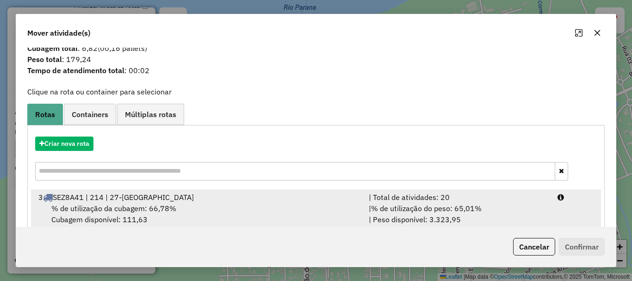
scroll to position [36, 0]
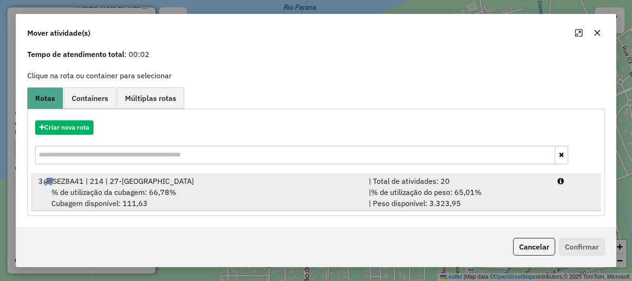
click at [318, 195] on div "% de utilização da cubagem: 66,78% Cubagem disponível: 111,63" at bounding box center [198, 197] width 330 height 22
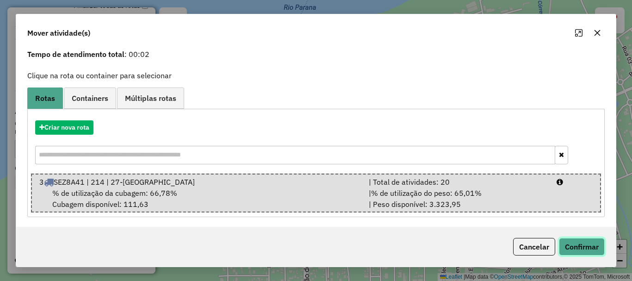
click at [574, 246] on button "Confirmar" at bounding box center [582, 247] width 46 height 18
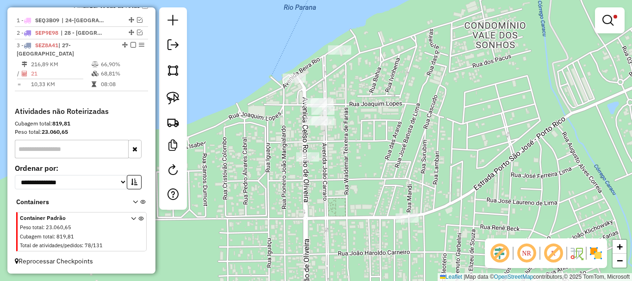
scroll to position [0, 0]
click at [130, 48] on em at bounding box center [133, 45] width 6 height 6
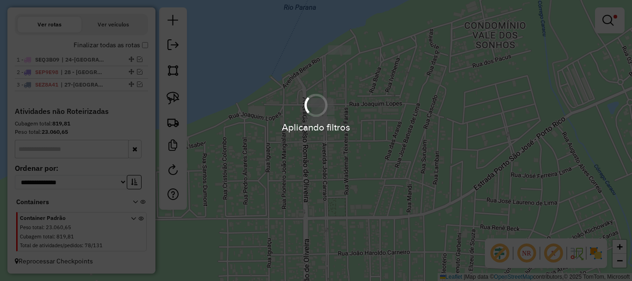
scroll to position [323, 0]
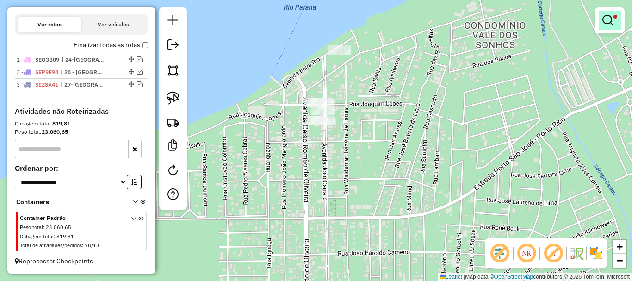
click at [607, 23] on em at bounding box center [607, 20] width 11 height 11
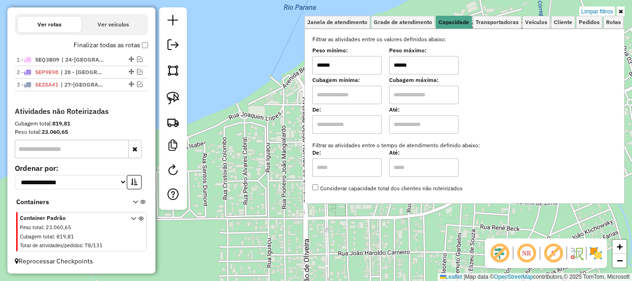
click at [593, 15] on link "Limpar filtros" at bounding box center [597, 11] width 36 height 10
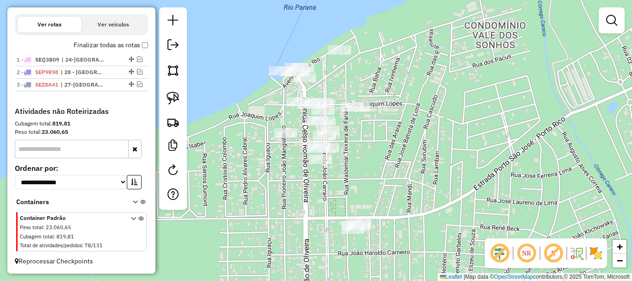
drag, startPoint x: 485, startPoint y: 142, endPoint x: 488, endPoint y: 108, distance: 33.8
click at [488, 113] on div "Janela de atendimento Grade de atendimento Capacidade Transportadoras Veículos …" at bounding box center [316, 140] width 632 height 281
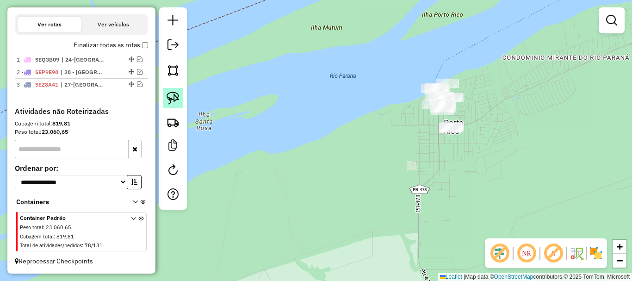
click at [174, 98] on img at bounding box center [173, 98] width 13 height 13
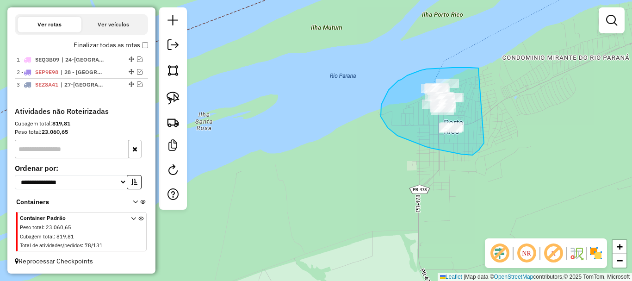
drag, startPoint x: 478, startPoint y: 69, endPoint x: 495, endPoint y: 120, distance: 54.0
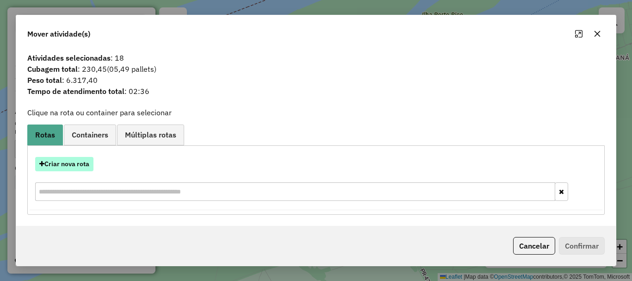
click at [60, 164] on button "Criar nova rota" at bounding box center [64, 164] width 58 height 14
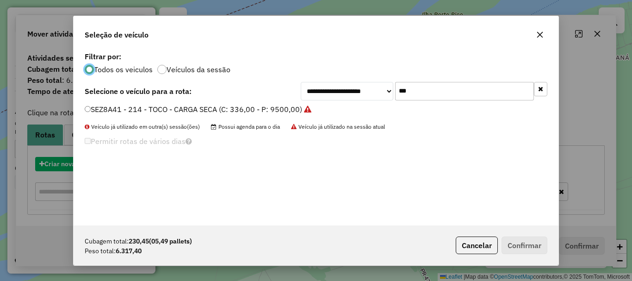
scroll to position [5, 3]
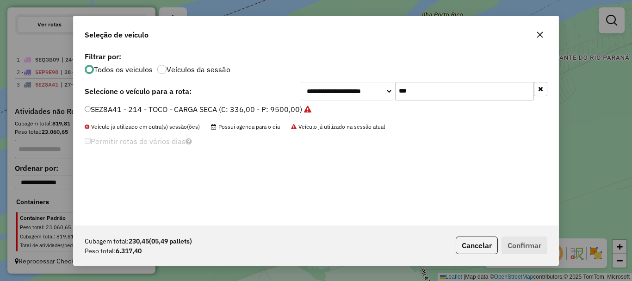
drag, startPoint x: 354, startPoint y: 90, endPoint x: 344, endPoint y: 83, distance: 12.1
click at [345, 86] on div "**********" at bounding box center [424, 91] width 247 height 19
type input "***"
click at [254, 106] on label "RHF2E43 - 198 - TOCO - CARGA SECA (C: 336,00 - P: 9500,00)" at bounding box center [194, 109] width 218 height 11
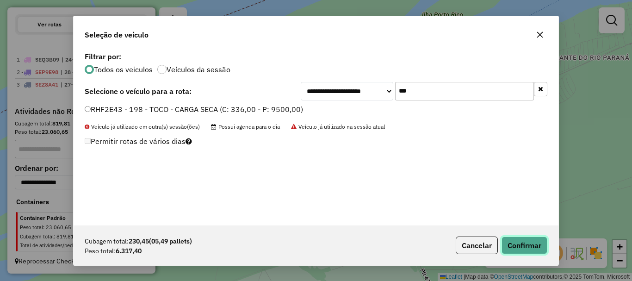
click at [520, 245] on button "Confirmar" at bounding box center [524, 245] width 46 height 18
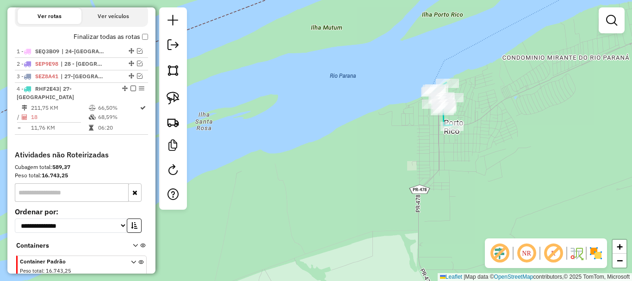
scroll to position [354, 0]
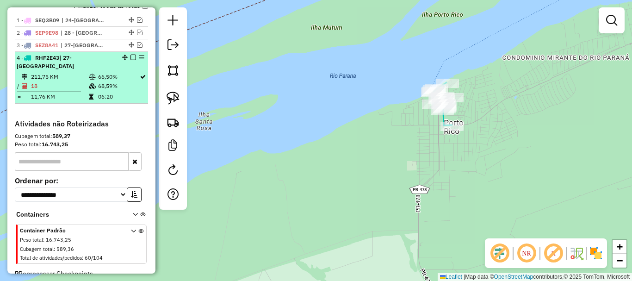
click at [130, 60] on em at bounding box center [133, 58] width 6 height 6
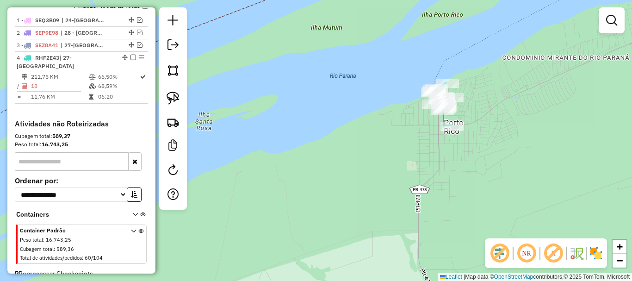
scroll to position [336, 0]
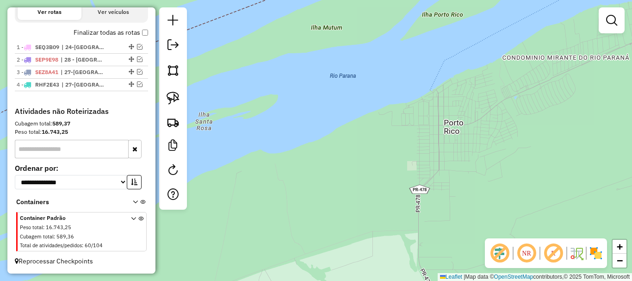
drag, startPoint x: 370, startPoint y: 139, endPoint x: 281, endPoint y: 125, distance: 89.4
click at [285, 126] on div "Janela de atendimento Grade de atendimento Capacidade Transportadoras Veículos …" at bounding box center [316, 140] width 632 height 281
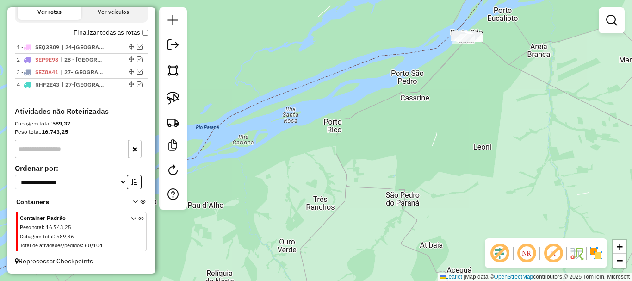
drag, startPoint x: 378, startPoint y: 125, endPoint x: 325, endPoint y: 125, distance: 53.7
click at [327, 125] on div "Janela de atendimento Grade de atendimento Capacidade Transportadoras Veículos …" at bounding box center [316, 140] width 632 height 281
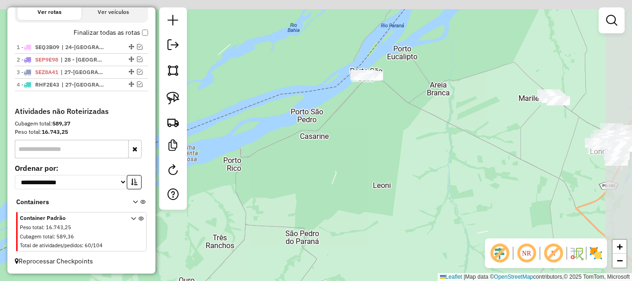
drag, startPoint x: 376, startPoint y: 115, endPoint x: 339, endPoint y: 155, distance: 54.7
click at [339, 155] on div "Janela de atendimento Grade de atendimento Capacidade Transportadoras Veículos …" at bounding box center [316, 140] width 632 height 281
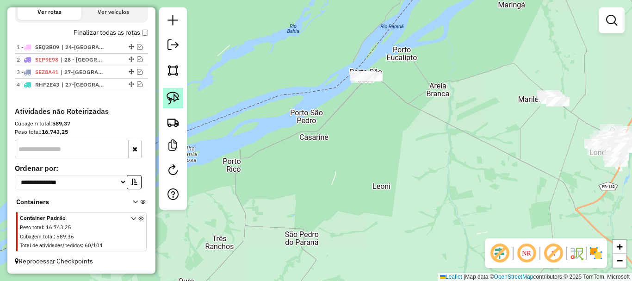
click at [173, 99] on img at bounding box center [173, 98] width 13 height 13
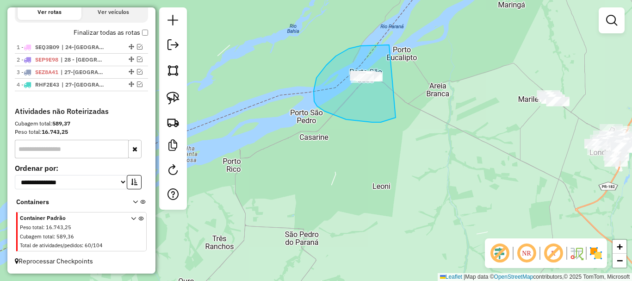
drag, startPoint x: 389, startPoint y: 45, endPoint x: 411, endPoint y: 105, distance: 63.7
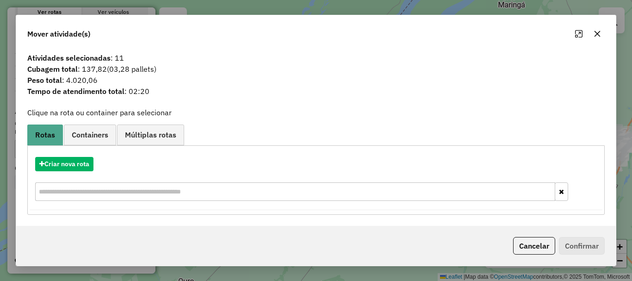
click at [595, 32] on icon "button" at bounding box center [597, 34] width 6 height 6
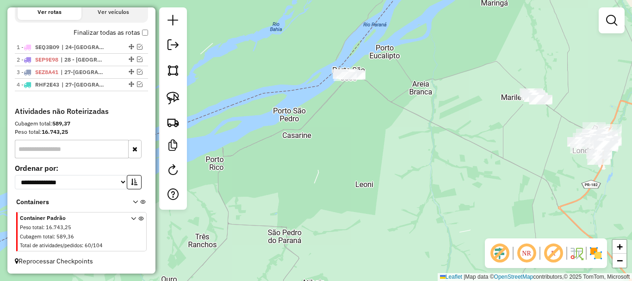
drag, startPoint x: 378, startPoint y: 151, endPoint x: 357, endPoint y: 136, distance: 25.9
click at [358, 138] on div "Janela de atendimento Grade de atendimento Capacidade Transportadoras Veículos …" at bounding box center [316, 140] width 632 height 281
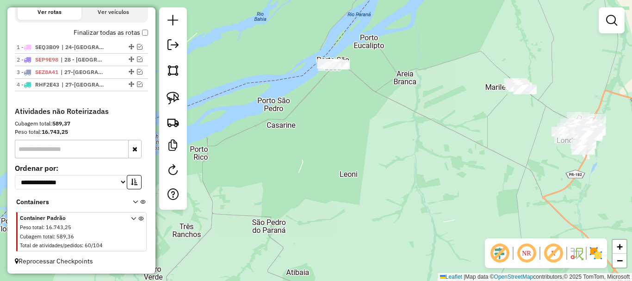
drag, startPoint x: 360, startPoint y: 163, endPoint x: 328, endPoint y: 151, distance: 34.1
click at [330, 153] on div "Janela de atendimento Grade de atendimento Capacidade Transportadoras Veículos …" at bounding box center [316, 140] width 632 height 281
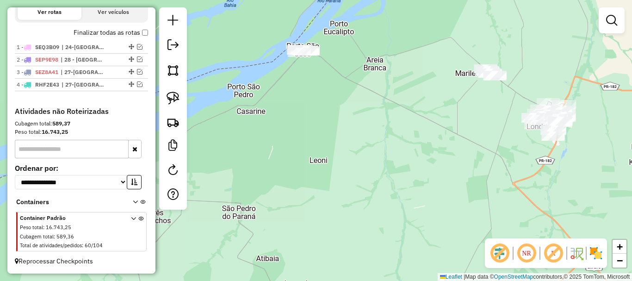
drag, startPoint x: 363, startPoint y: 154, endPoint x: 279, endPoint y: 168, distance: 85.0
click at [281, 168] on div "Janela de atendimento Grade de atendimento Capacidade Transportadoras Veículos …" at bounding box center [316, 140] width 632 height 281
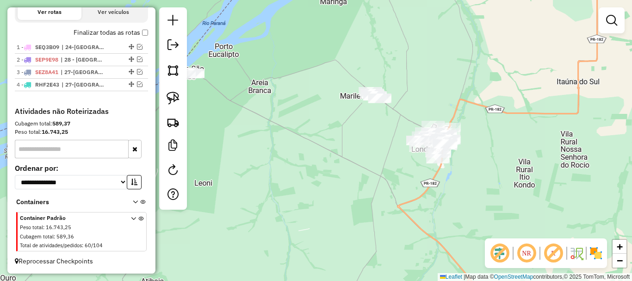
drag, startPoint x: 310, startPoint y: 162, endPoint x: 281, endPoint y: 173, distance: 30.8
click at [281, 173] on div "Janela de atendimento Grade de atendimento Capacidade Transportadoras Veículos …" at bounding box center [316, 140] width 632 height 281
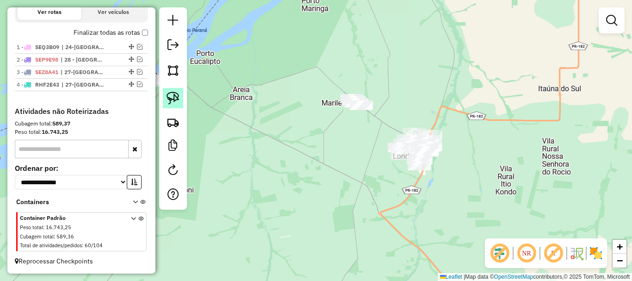
click at [176, 99] on img at bounding box center [173, 98] width 13 height 13
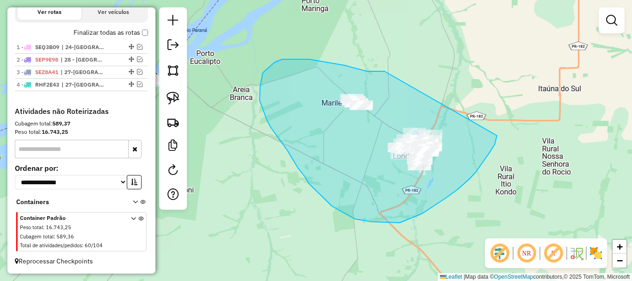
drag, startPoint x: 384, startPoint y: 71, endPoint x: 497, endPoint y: 133, distance: 128.6
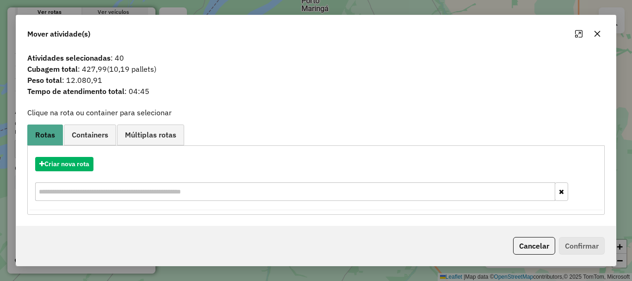
click at [595, 32] on icon "button" at bounding box center [597, 34] width 6 height 6
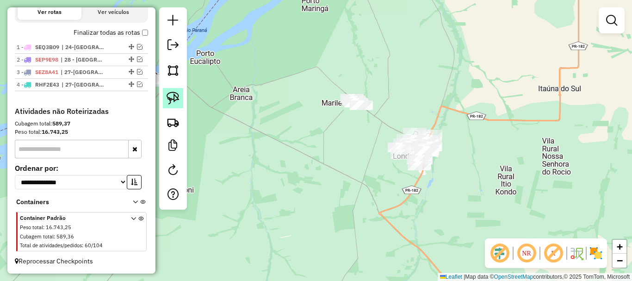
click at [180, 102] on link at bounding box center [173, 98] width 20 height 20
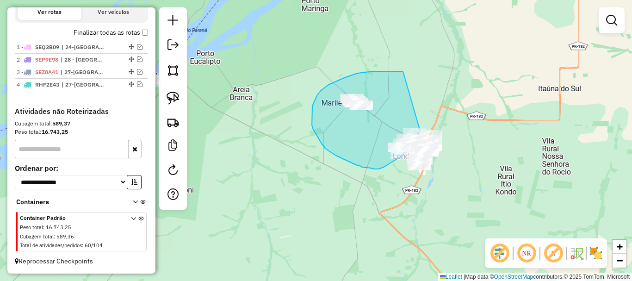
drag, startPoint x: 403, startPoint y: 72, endPoint x: 422, endPoint y: 125, distance: 56.5
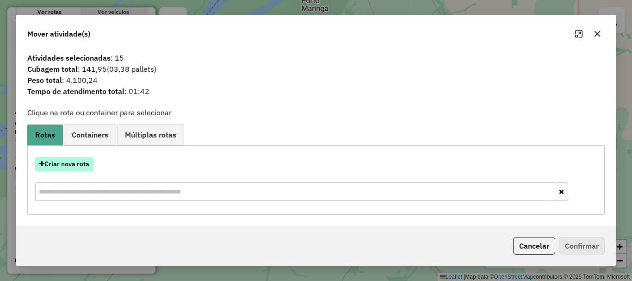
click at [78, 162] on button "Criar nova rota" at bounding box center [64, 164] width 58 height 14
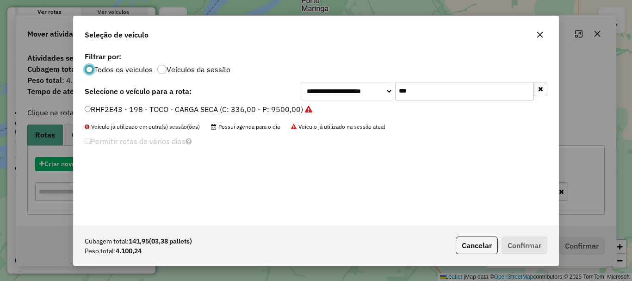
scroll to position [5, 3]
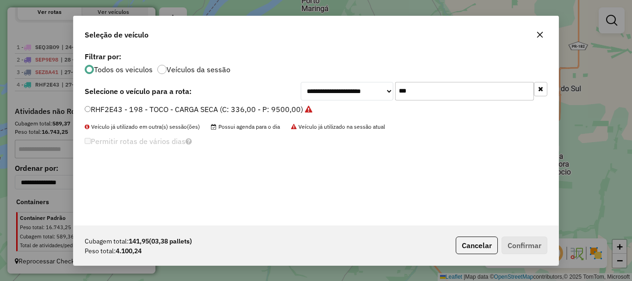
drag, startPoint x: 422, startPoint y: 95, endPoint x: 365, endPoint y: 83, distance: 58.6
click at [367, 86] on div "**********" at bounding box center [424, 91] width 247 height 19
type input "***"
click at [292, 111] on label "SEE6G84 - 206 - TOCO - CARGA SECA (C: 336,00 - P: 9500,00)" at bounding box center [194, 109] width 218 height 11
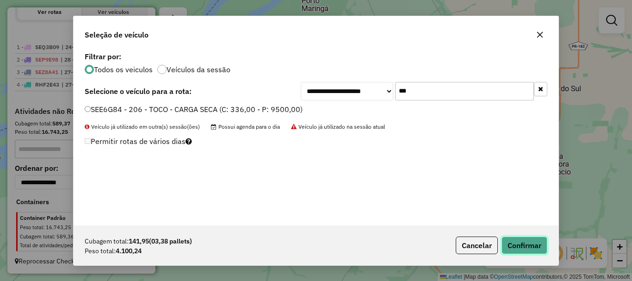
click at [521, 244] on button "Confirmar" at bounding box center [524, 245] width 46 height 18
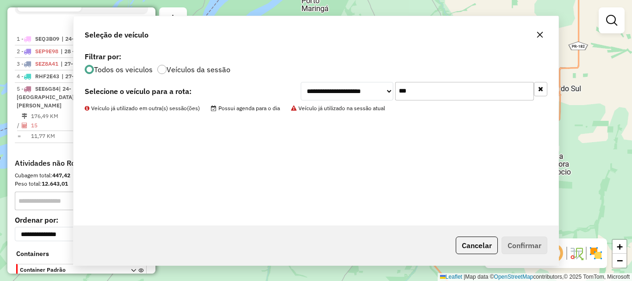
scroll to position [354, 0]
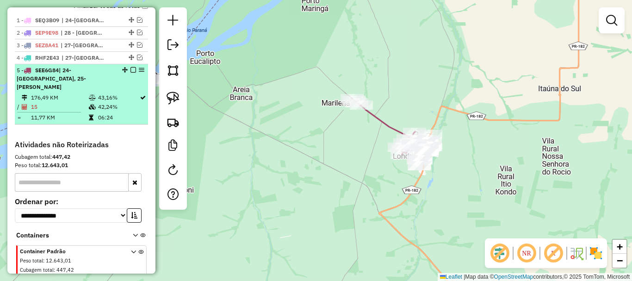
click at [82, 109] on td "15" at bounding box center [60, 106] width 58 height 9
select select "*********"
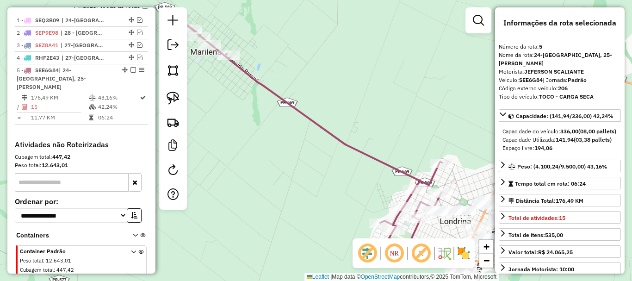
drag, startPoint x: 339, startPoint y: 87, endPoint x: 248, endPoint y: 50, distance: 97.5
click at [250, 52] on div "Janela de atendimento Grade de atendimento Capacidade Transportadoras Veículos …" at bounding box center [316, 140] width 632 height 281
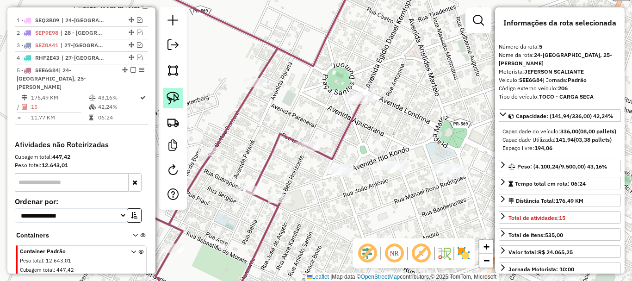
click at [176, 94] on img at bounding box center [173, 98] width 13 height 13
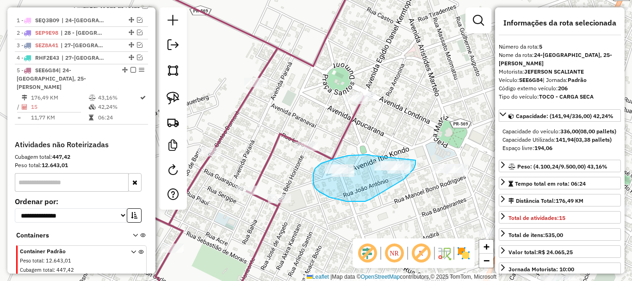
drag, startPoint x: 371, startPoint y: 155, endPoint x: 414, endPoint y: 157, distance: 42.1
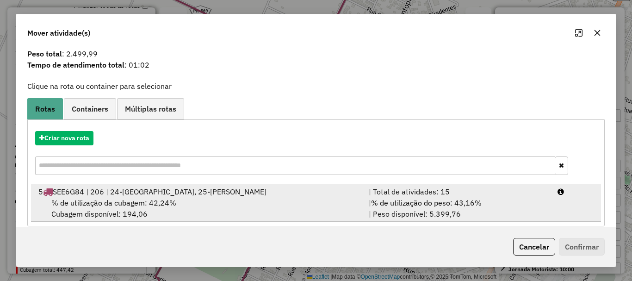
scroll to position [36, 0]
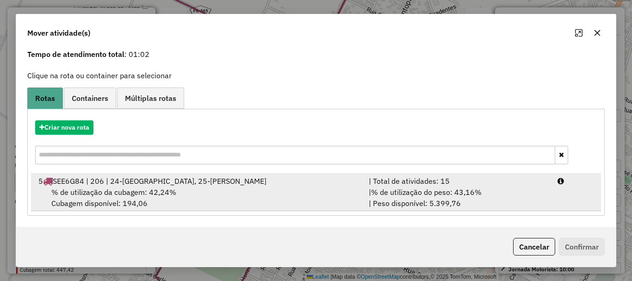
click at [363, 194] on div "| % de utilização do peso: 43,16% | Peso disponível: 5.399,76" at bounding box center [457, 197] width 189 height 22
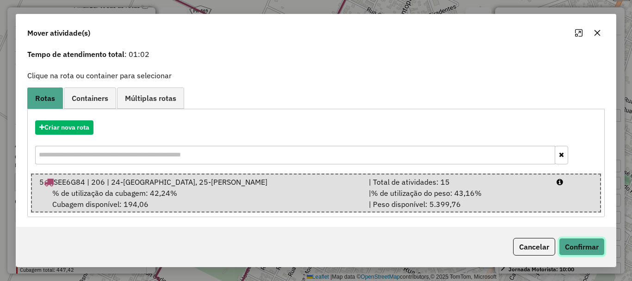
click at [570, 242] on button "Confirmar" at bounding box center [582, 247] width 46 height 18
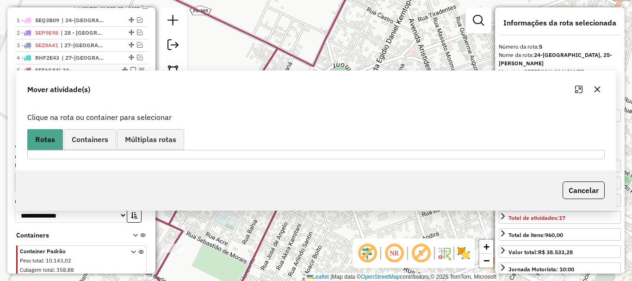
scroll to position [388, 0]
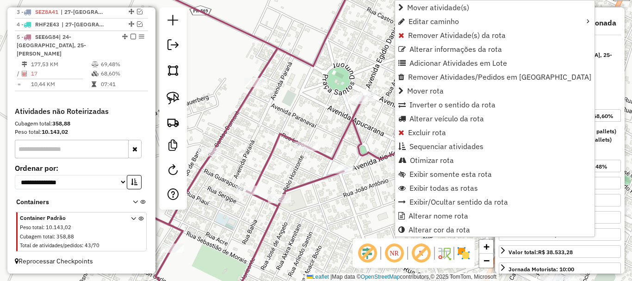
click at [375, 209] on div "Janela de atendimento Grade de atendimento Capacidade Transportadoras Veículos …" at bounding box center [316, 140] width 632 height 281
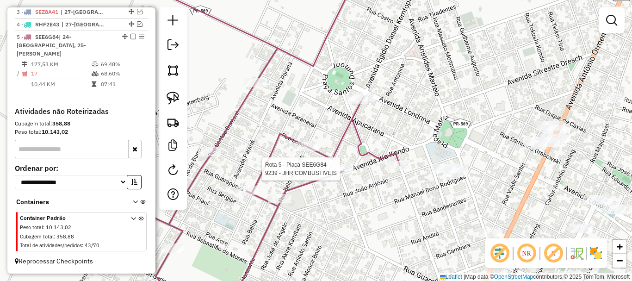
select select "*********"
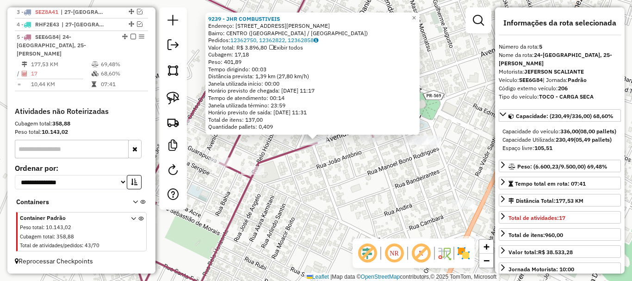
click at [379, 180] on div "9239 - JHR COMBUSTIVEIS Endereço: AV ITIO KONDO 1176 Bairro: CENTRO (NOVA LONDR…" at bounding box center [316, 140] width 632 height 281
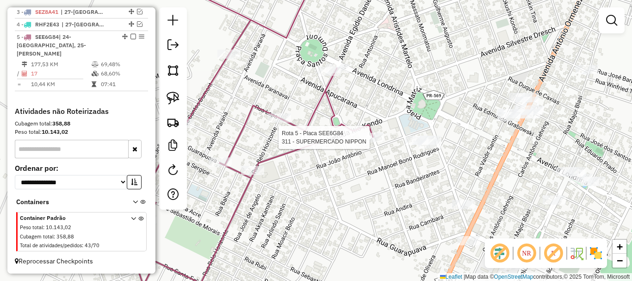
select select "*********"
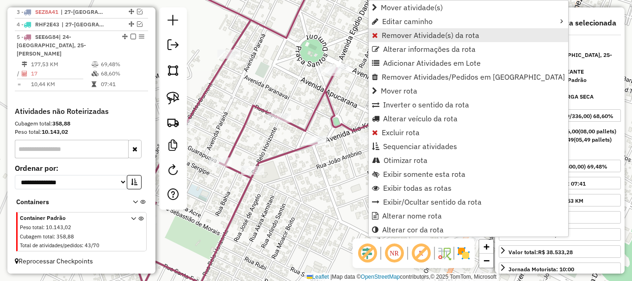
click at [403, 33] on span "Remover Atividade(s) da rota" at bounding box center [431, 34] width 98 height 7
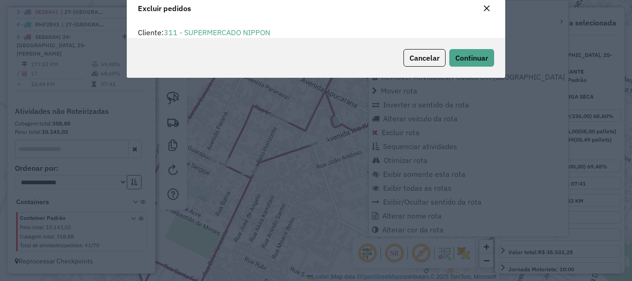
scroll to position [6, 3]
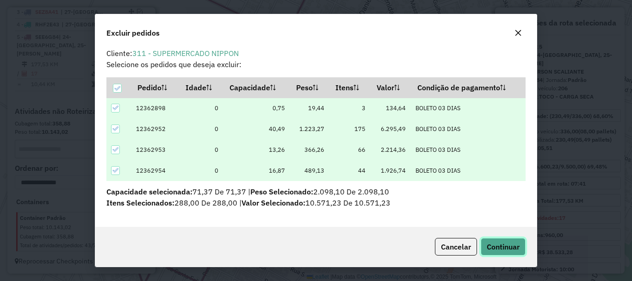
click at [497, 246] on span "Continuar" at bounding box center [503, 246] width 33 height 9
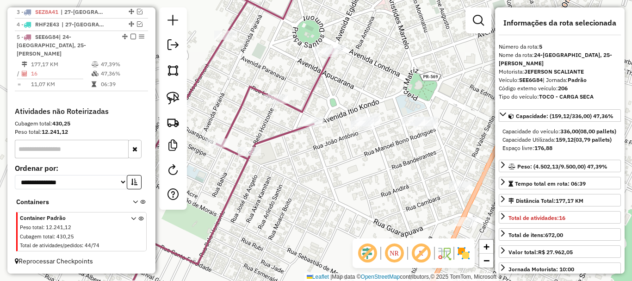
drag, startPoint x: 342, startPoint y: 181, endPoint x: 317, endPoint y: 119, distance: 67.0
click at [318, 123] on div "Janela de atendimento Grade de atendimento Capacidade Transportadoras Veículos …" at bounding box center [316, 140] width 632 height 281
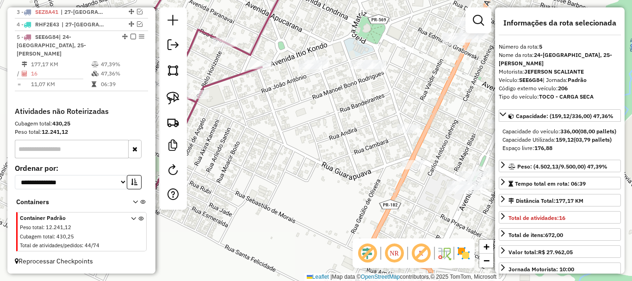
click at [355, 108] on div "Janela de atendimento Grade de atendimento Capacidade Transportadoras Veículos …" at bounding box center [316, 140] width 632 height 281
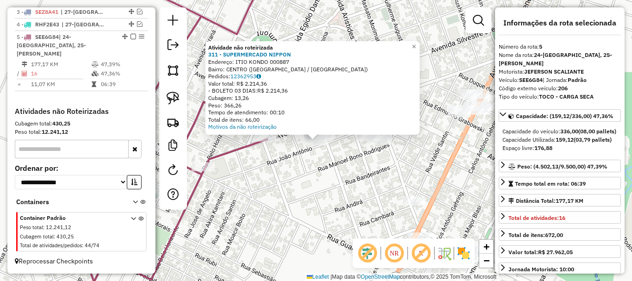
click at [288, 190] on div "Atividade não roteirizada 311 - SUPERMERCADO NIPPON Endereço: ITIO KONDO 000887…" at bounding box center [316, 140] width 632 height 281
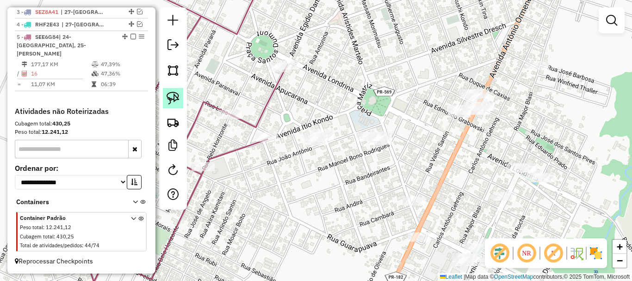
click at [179, 97] on link at bounding box center [173, 98] width 20 height 20
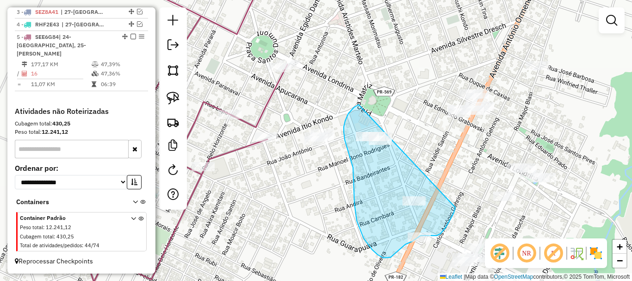
drag, startPoint x: 359, startPoint y: 105, endPoint x: 457, endPoint y: 199, distance: 136.4
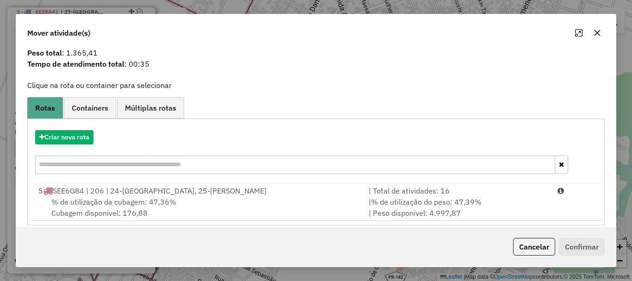
scroll to position [36, 0]
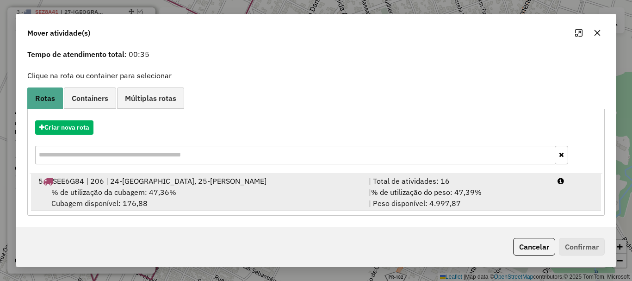
click at [343, 198] on div "% de utilização da cubagem: 47,36% Cubagem disponível: 176,88" at bounding box center [198, 197] width 330 height 22
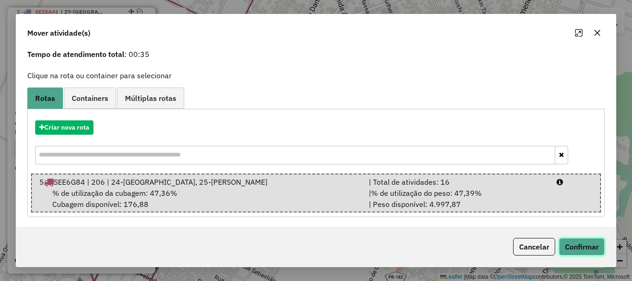
click at [572, 246] on button "Confirmar" at bounding box center [582, 247] width 46 height 18
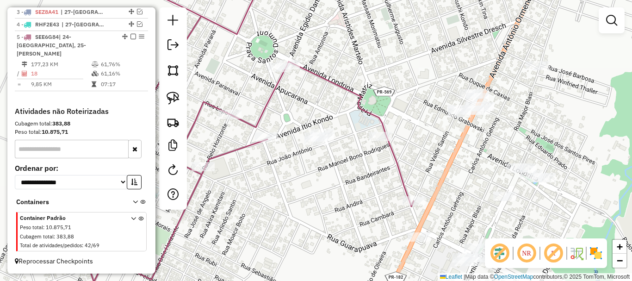
scroll to position [0, 0]
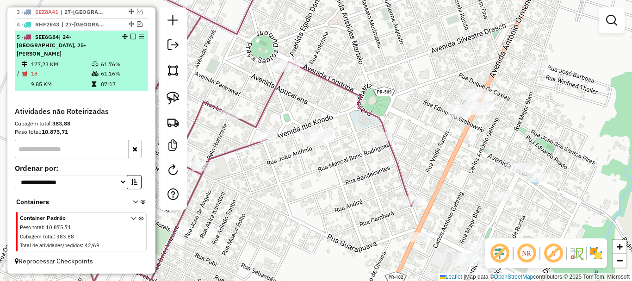
click at [94, 65] on icon at bounding box center [95, 65] width 7 height 6
select select "*********"
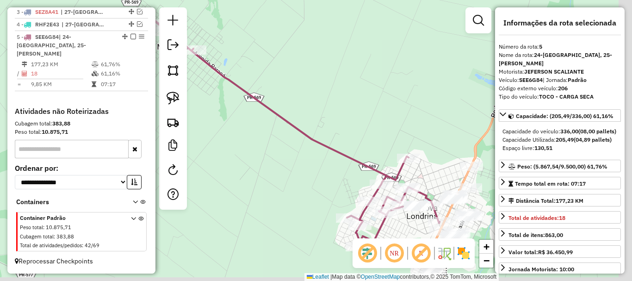
drag, startPoint x: 249, startPoint y: 150, endPoint x: 210, endPoint y: 85, distance: 76.3
click at [212, 103] on div "Janela de atendimento Grade de atendimento Capacidade Transportadoras Veículos …" at bounding box center [316, 140] width 632 height 281
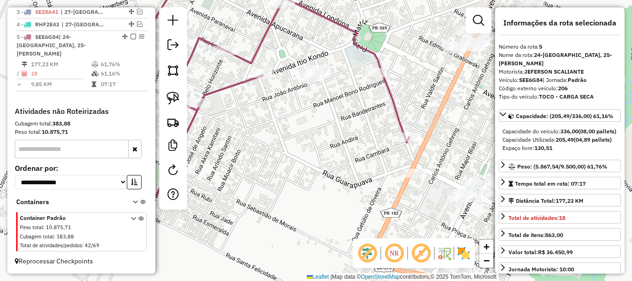
drag, startPoint x: 355, startPoint y: 176, endPoint x: 310, endPoint y: 128, distance: 65.8
click at [328, 148] on div "Janela de atendimento Grade de atendimento Capacidade Transportadoras Veículos …" at bounding box center [316, 140] width 632 height 281
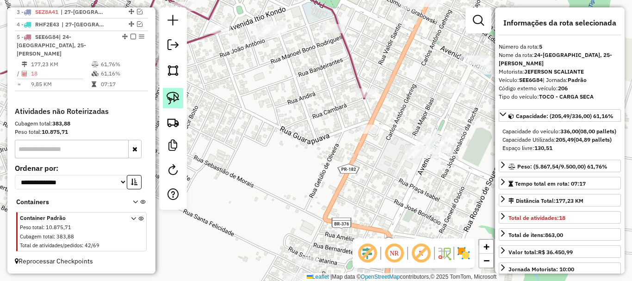
click at [170, 97] on img at bounding box center [173, 98] width 13 height 13
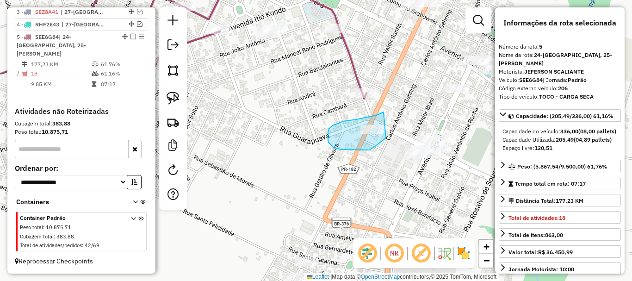
drag, startPoint x: 384, startPoint y: 112, endPoint x: 386, endPoint y: 138, distance: 26.0
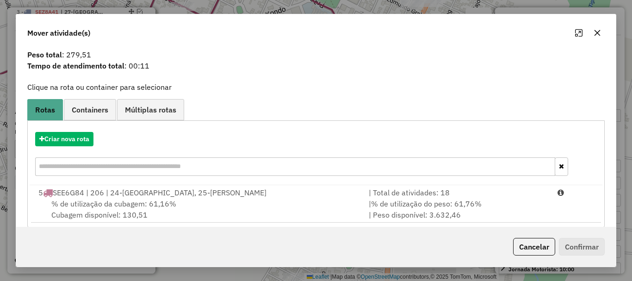
scroll to position [36, 0]
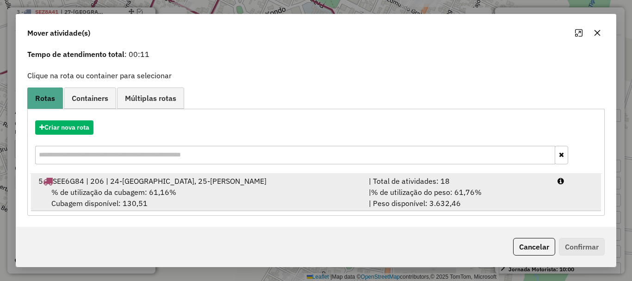
click at [366, 200] on div "| % de utilização do peso: 61,76% | Peso disponível: 3.632,46" at bounding box center [457, 197] width 189 height 22
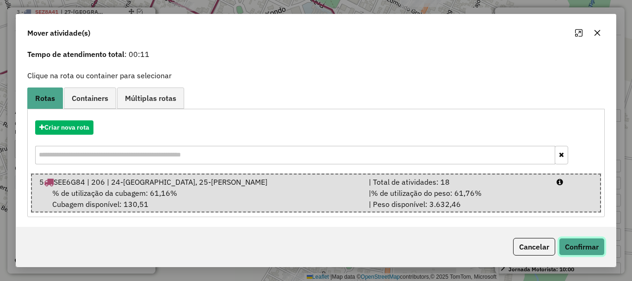
click at [568, 240] on button "Confirmar" at bounding box center [582, 247] width 46 height 18
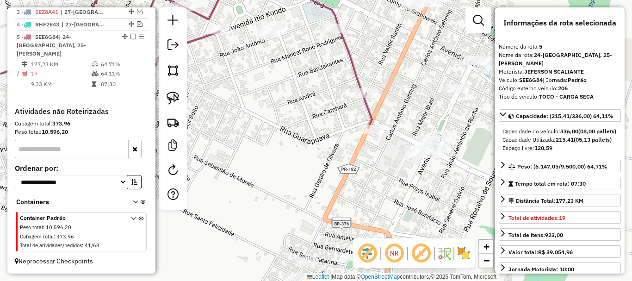
scroll to position [0, 0]
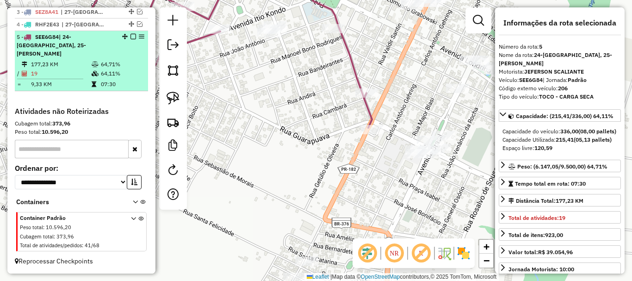
click at [130, 39] on em at bounding box center [133, 37] width 6 height 6
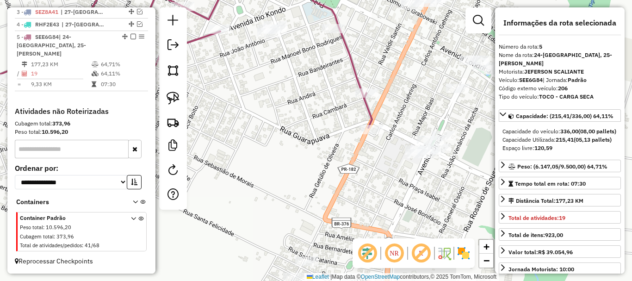
scroll to position [348, 0]
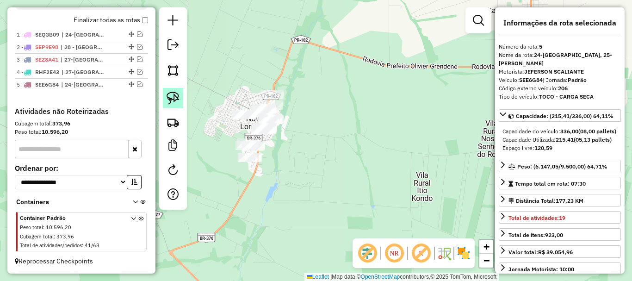
click at [173, 97] on img at bounding box center [173, 98] width 13 height 13
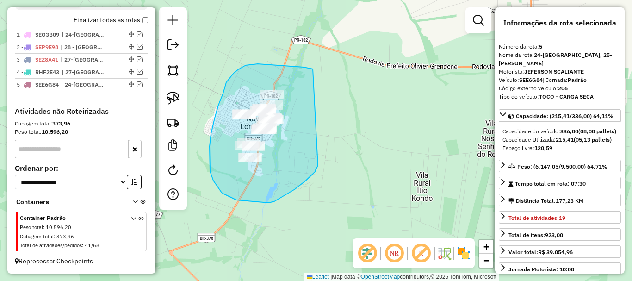
drag, startPoint x: 313, startPoint y: 69, endPoint x: 318, endPoint y: 166, distance: 96.8
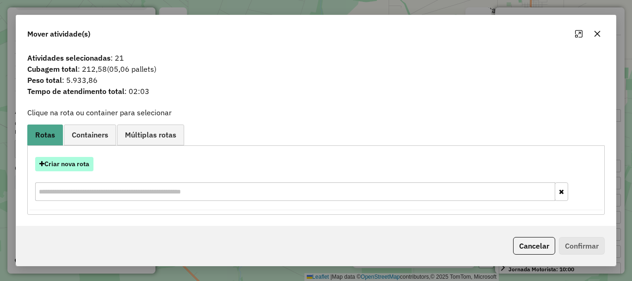
click at [91, 161] on button "Criar nova rota" at bounding box center [64, 164] width 58 height 14
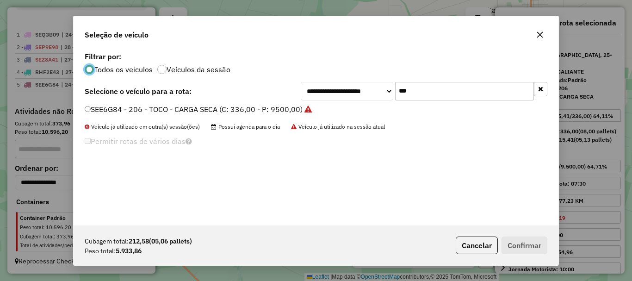
scroll to position [5, 3]
drag, startPoint x: 421, startPoint y: 97, endPoint x: 354, endPoint y: 80, distance: 69.1
click at [357, 85] on div "**********" at bounding box center [424, 91] width 247 height 19
type input "***"
click at [264, 108] on label "AVJ6107 - 192 - TOCO - CARGA SECA (C: 336,00 - P: 9500,00)" at bounding box center [193, 109] width 217 height 11
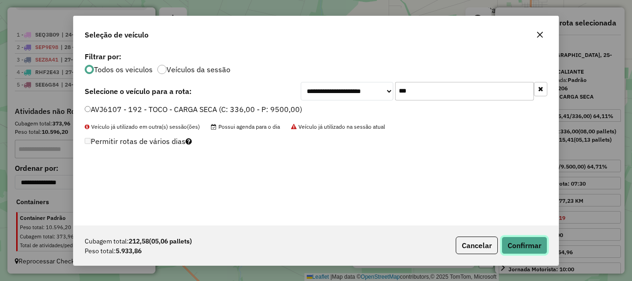
click at [530, 248] on button "Confirmar" at bounding box center [524, 245] width 46 height 18
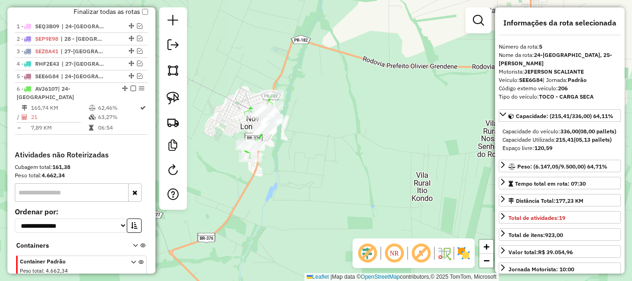
scroll to position [400, 0]
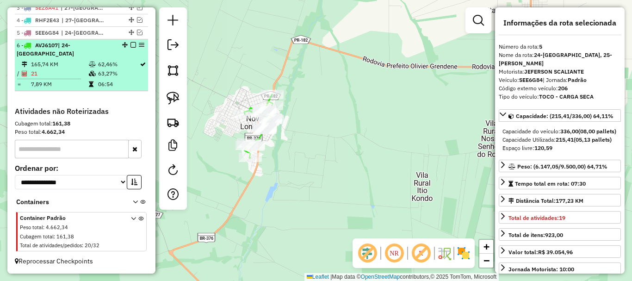
click at [130, 43] on em at bounding box center [133, 45] width 6 height 6
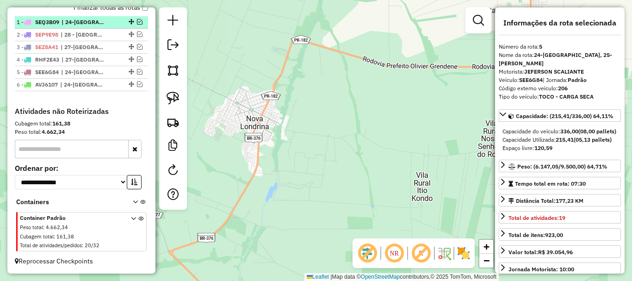
click at [137, 22] on em at bounding box center [140, 22] width 6 height 6
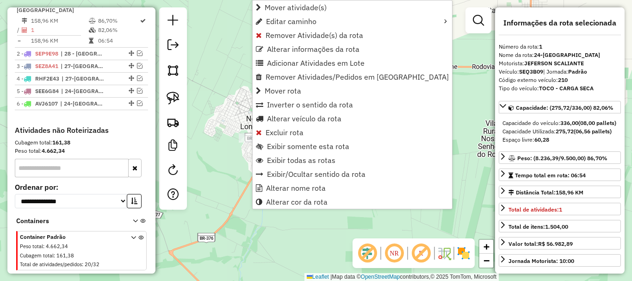
scroll to position [370, 0]
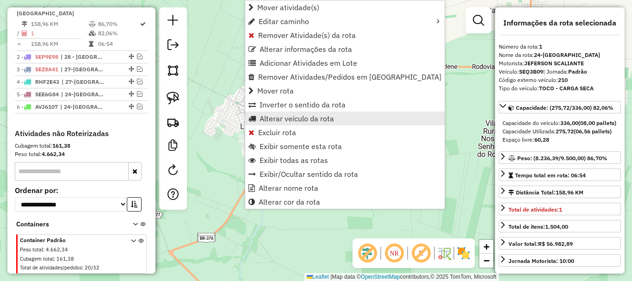
click at [297, 118] on span "Alterar veículo da rota" at bounding box center [297, 118] width 74 height 7
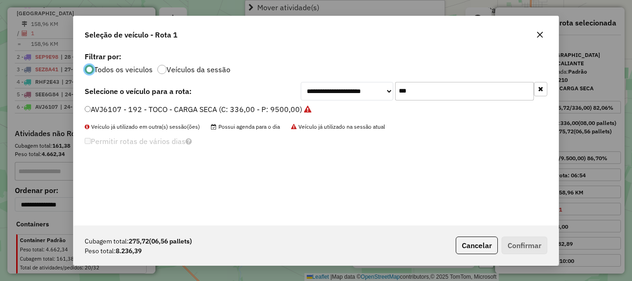
scroll to position [5, 3]
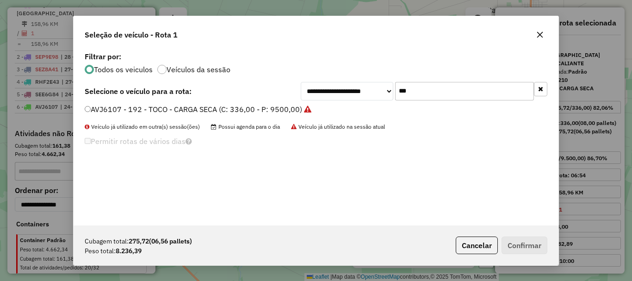
drag, startPoint x: 421, startPoint y: 92, endPoint x: 371, endPoint y: 83, distance: 51.6
click at [371, 83] on div "**********" at bounding box center [424, 91] width 247 height 19
type input "***"
click at [278, 105] on label "SEE6G83 - 208 - TOCO - CARGA SECA (C: 336,00 - P: 9500,00)" at bounding box center [194, 109] width 218 height 11
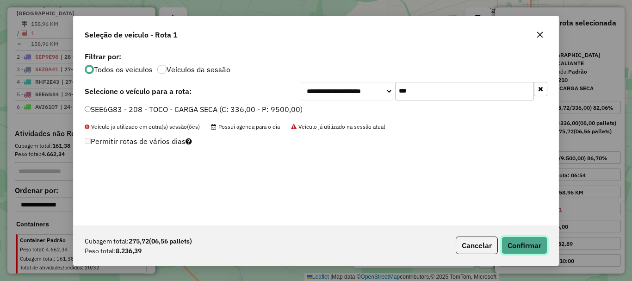
click at [524, 247] on button "Confirmar" at bounding box center [524, 245] width 46 height 18
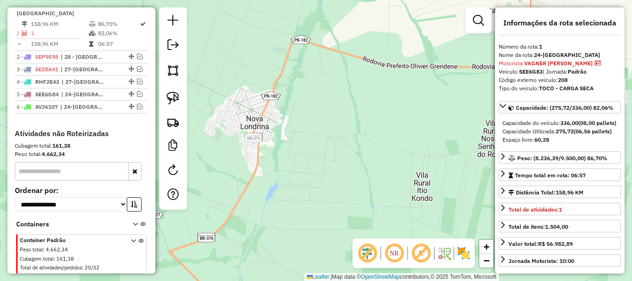
click at [130, 7] on em at bounding box center [133, 5] width 6 height 6
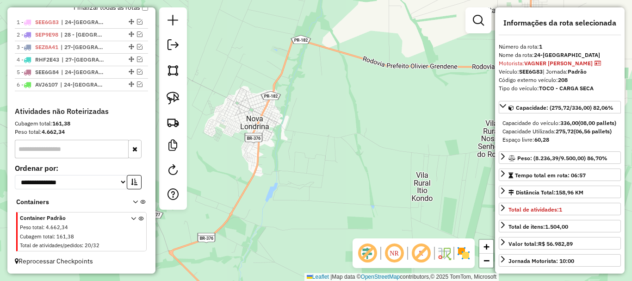
scroll to position [361, 0]
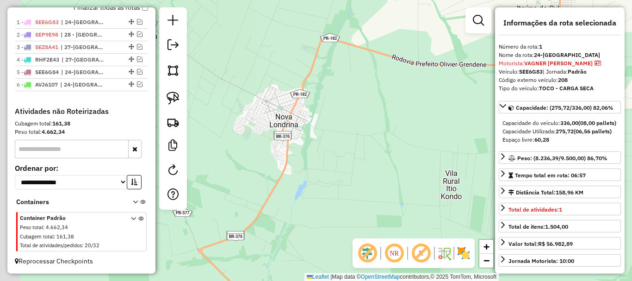
drag, startPoint x: 245, startPoint y: 178, endPoint x: 294, endPoint y: 178, distance: 49.0
click at [294, 177] on div "Janela de atendimento Grade de atendimento Capacidade Transportadoras Veículos …" at bounding box center [316, 140] width 632 height 281
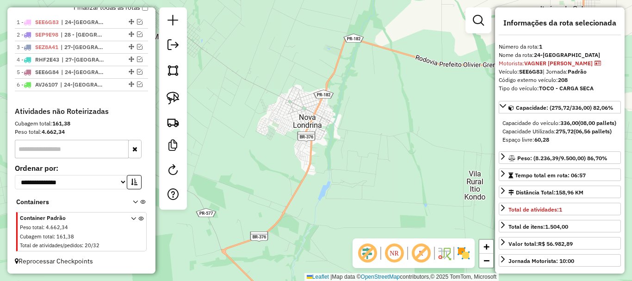
drag, startPoint x: 257, startPoint y: 179, endPoint x: 292, endPoint y: 183, distance: 34.8
click at [292, 183] on div "Janela de atendimento Grade de atendimento Capacidade Transportadoras Veículos …" at bounding box center [316, 140] width 632 height 281
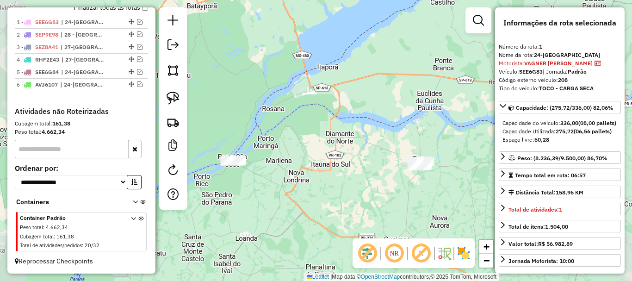
drag, startPoint x: 289, startPoint y: 198, endPoint x: 308, endPoint y: 155, distance: 46.6
click at [308, 156] on div "Janela de atendimento Grade de atendimento Capacidade Transportadoras Veículos …" at bounding box center [316, 140] width 632 height 281
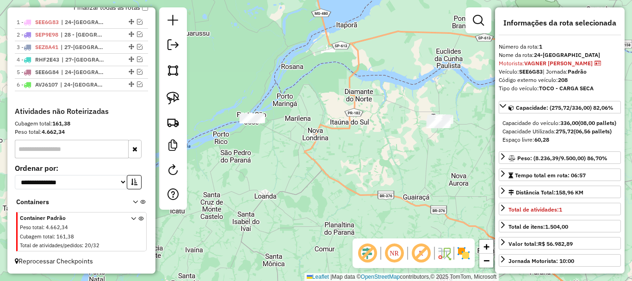
drag, startPoint x: 297, startPoint y: 184, endPoint x: 313, endPoint y: 136, distance: 49.7
click at [313, 137] on div "Janela de atendimento Grade de atendimento Capacidade Transportadoras Veículos …" at bounding box center [316, 140] width 632 height 281
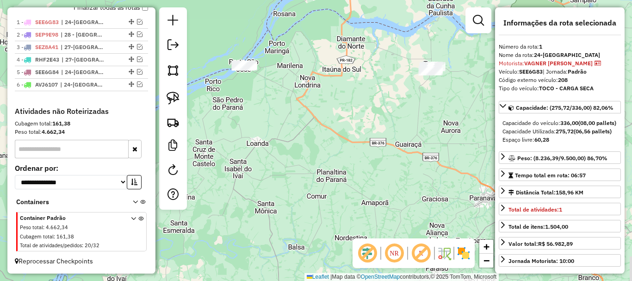
drag, startPoint x: 327, startPoint y: 159, endPoint x: 271, endPoint y: 142, distance: 58.7
click at [272, 143] on div "Janela de atendimento Grade de atendimento Capacidade Transportadoras Veículos …" at bounding box center [316, 140] width 632 height 281
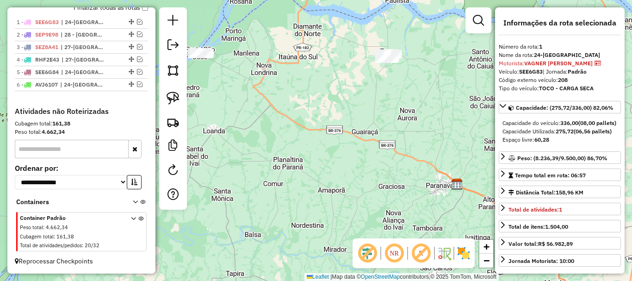
drag, startPoint x: 288, startPoint y: 158, endPoint x: 271, endPoint y: 154, distance: 18.0
click at [274, 155] on div "Janela de atendimento Grade de atendimento Capacidade Transportadoras Veículos …" at bounding box center [316, 140] width 632 height 281
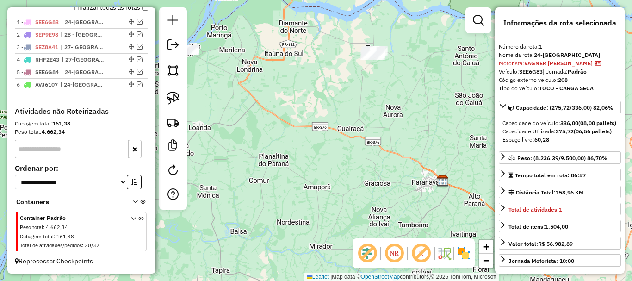
drag, startPoint x: 216, startPoint y: 105, endPoint x: 262, endPoint y: 113, distance: 46.5
click at [262, 113] on div "Janela de atendimento Grade de atendimento Capacidade Transportadoras Veículos …" at bounding box center [316, 140] width 632 height 281
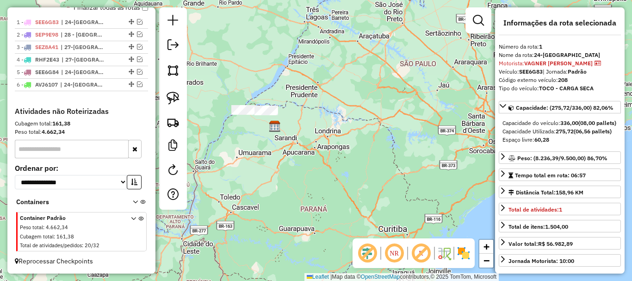
drag, startPoint x: 364, startPoint y: 107, endPoint x: 331, endPoint y: 99, distance: 34.0
click at [332, 103] on div "Janela de atendimento Grade de atendimento Capacidade Transportadoras Veículos …" at bounding box center [316, 140] width 632 height 281
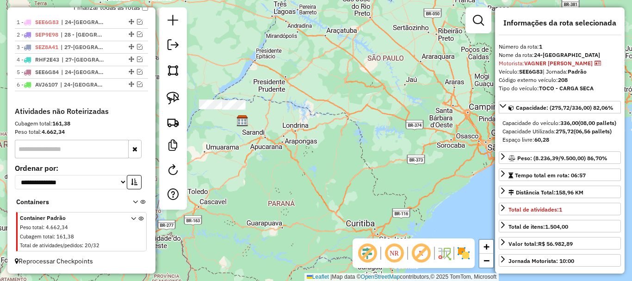
drag, startPoint x: 324, startPoint y: 134, endPoint x: 327, endPoint y: 103, distance: 31.1
click at [327, 103] on div "Janela de atendimento Grade de atendimento Capacidade Transportadoras Veículos …" at bounding box center [316, 140] width 632 height 281
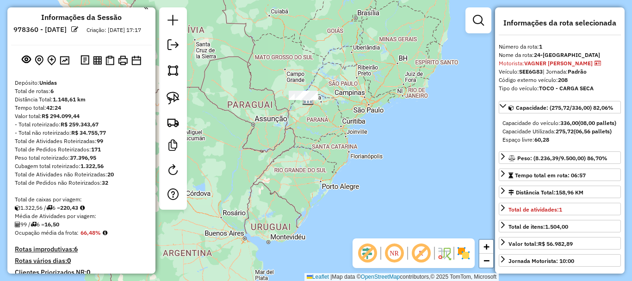
scroll to position [0, 0]
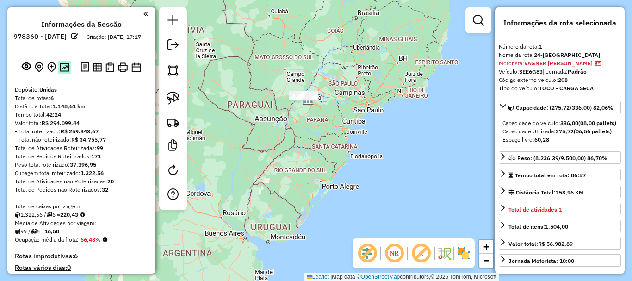
click at [60, 72] on img at bounding box center [65, 67] width 10 height 9
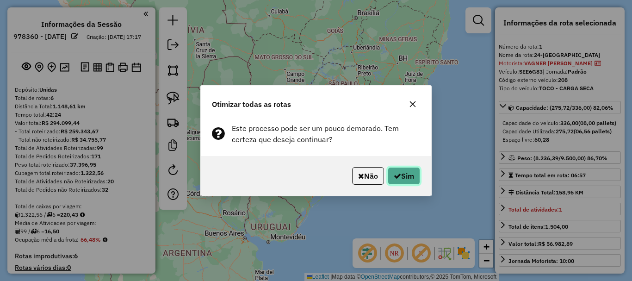
click at [398, 175] on icon "button" at bounding box center [397, 175] width 7 height 7
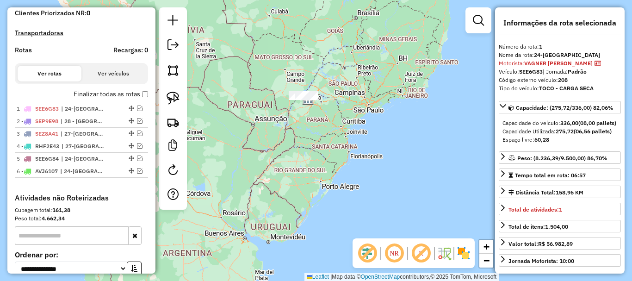
scroll to position [268, 0]
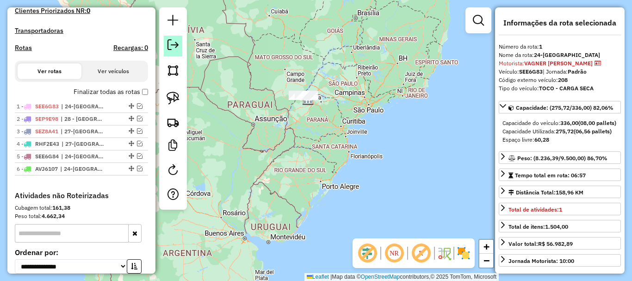
click at [172, 49] on em at bounding box center [172, 44] width 11 height 11
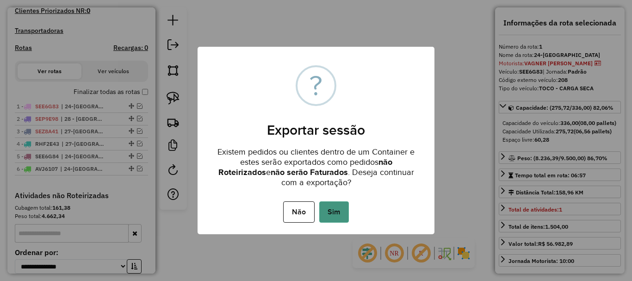
click at [336, 217] on button "Sim" at bounding box center [334, 211] width 30 height 21
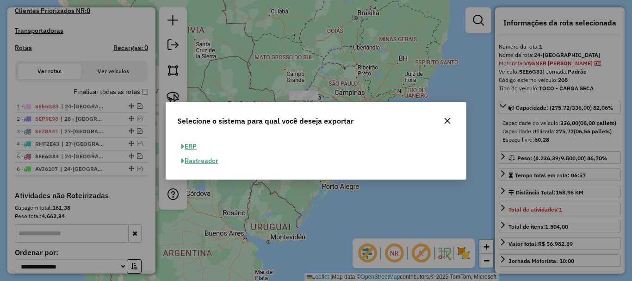
click at [188, 145] on button "ERP" at bounding box center [189, 146] width 24 height 14
select select "**"
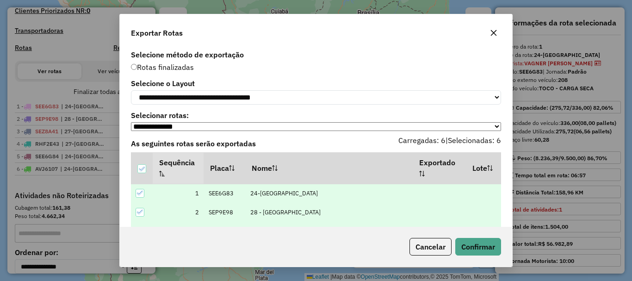
scroll to position [67, 0]
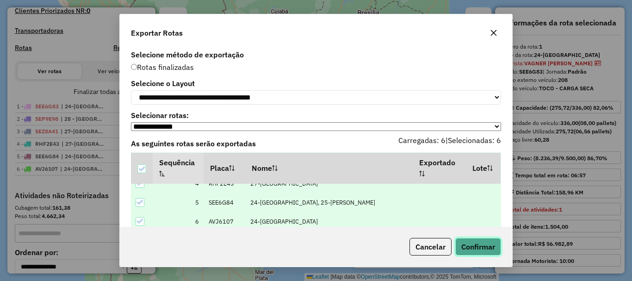
click at [482, 248] on button "Confirmar" at bounding box center [478, 247] width 46 height 18
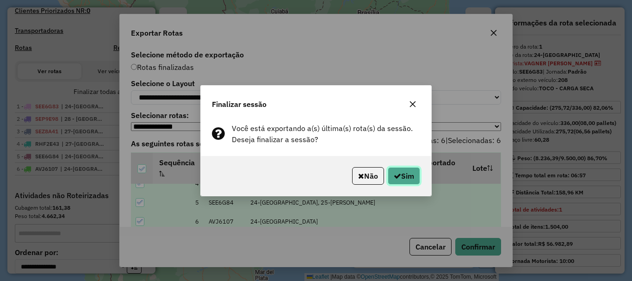
click at [400, 178] on button "Sim" at bounding box center [404, 176] width 32 height 18
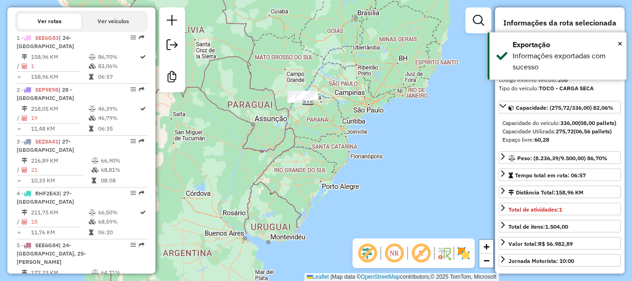
scroll to position [376, 0]
